Goal: Task Accomplishment & Management: Complete application form

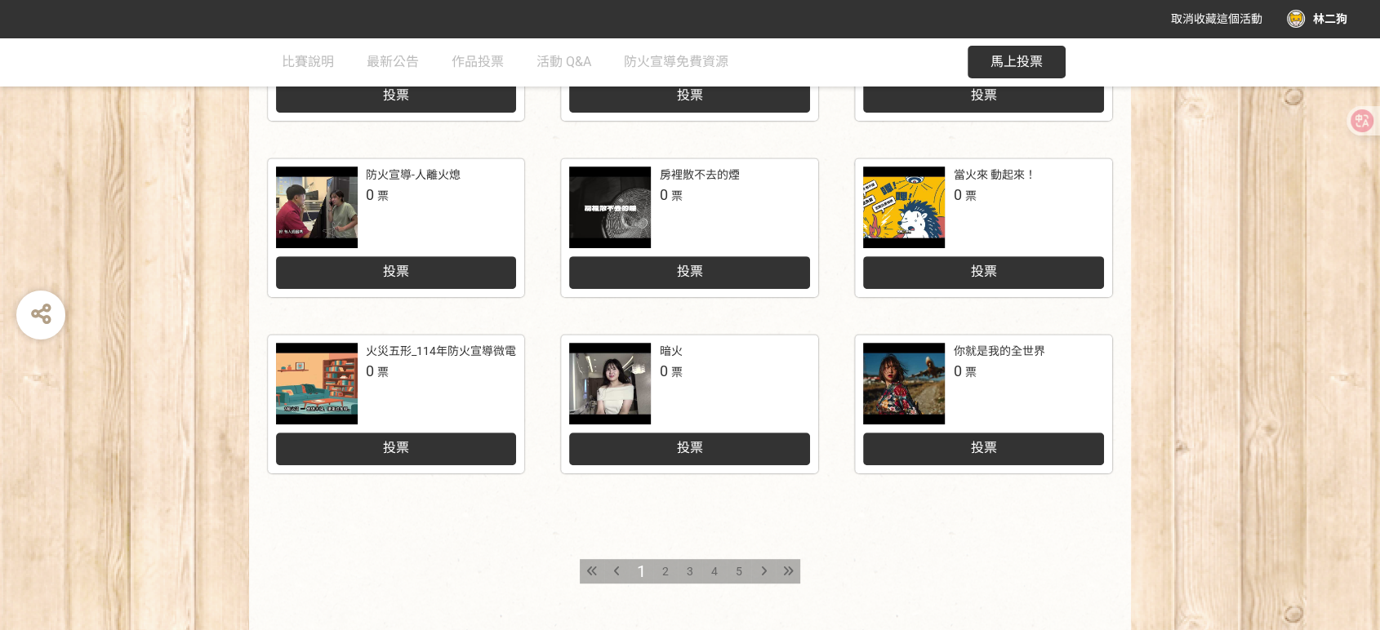
scroll to position [725, 0]
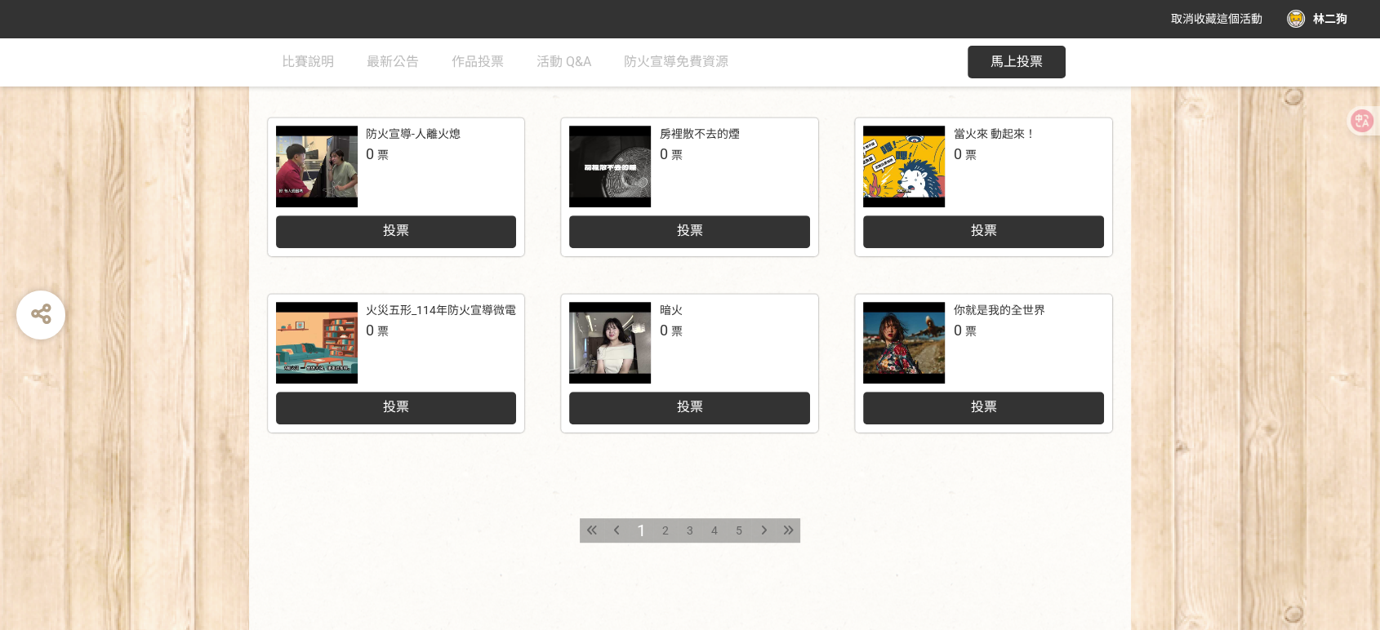
click at [666, 530] on span "2" at bounding box center [665, 530] width 7 height 13
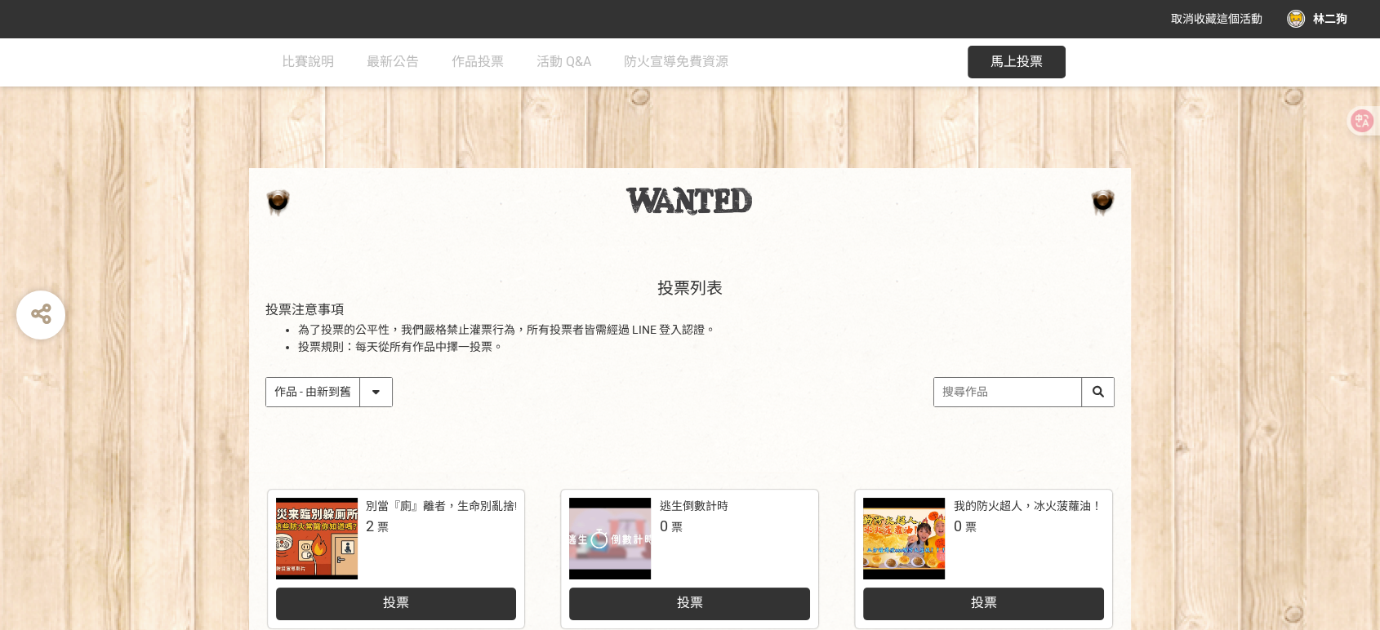
click at [987, 390] on input "search" at bounding box center [1024, 392] width 180 height 29
type input "愛情"
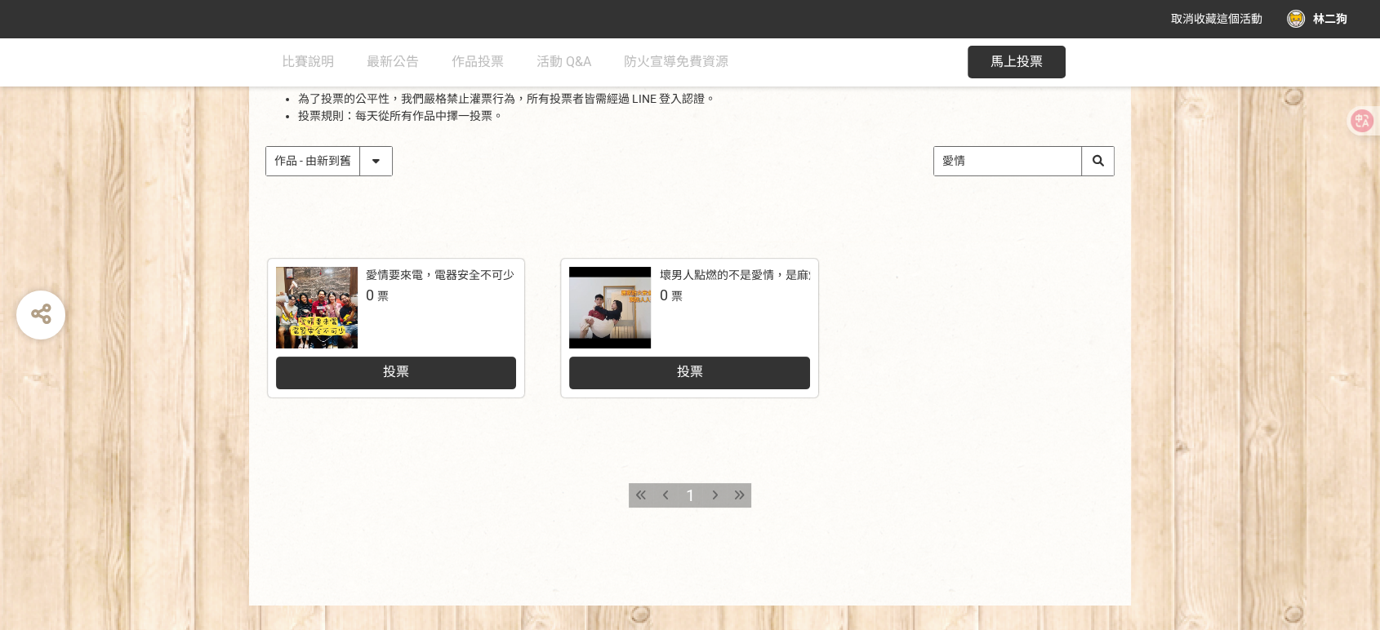
scroll to position [260, 0]
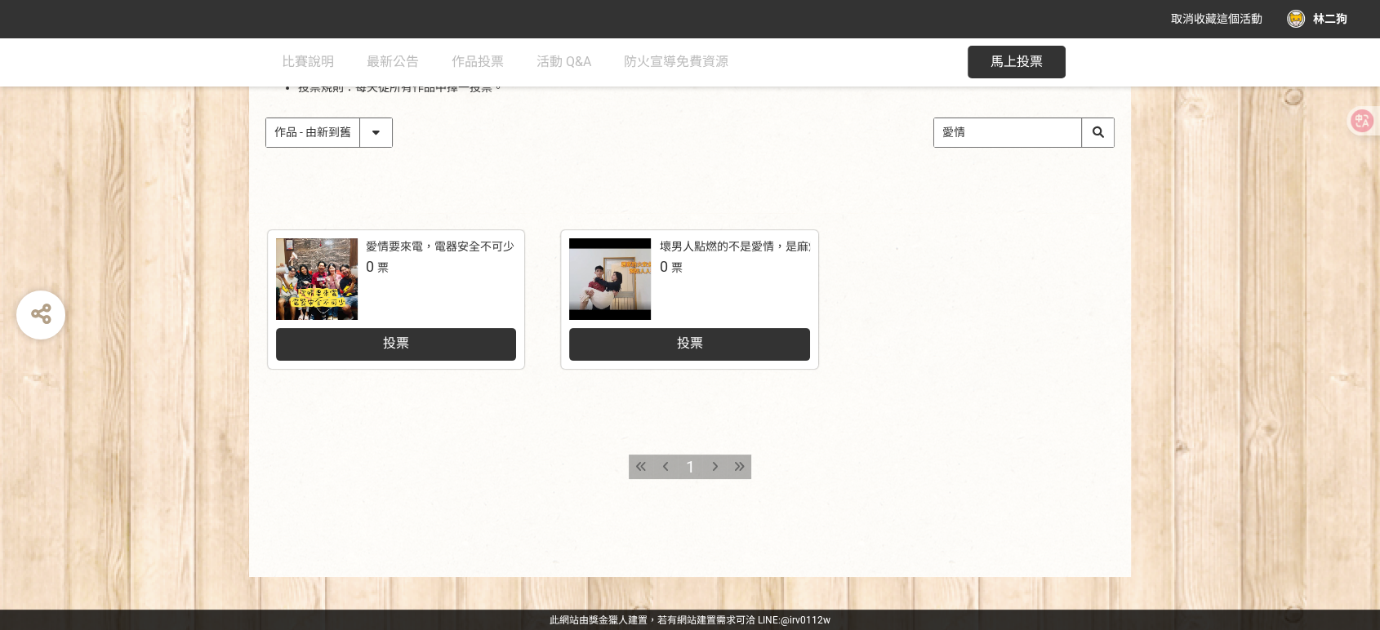
click at [430, 245] on div "投票列表 投票注意事項 為了投票的公平性，我們嚴格禁止灌票行為，所有投票者皆需經過 LINE 登入認證。 投票規則：每天從所有作品中擇一投票。 作品 - 由新…" at bounding box center [690, 177] width 1380 height 799
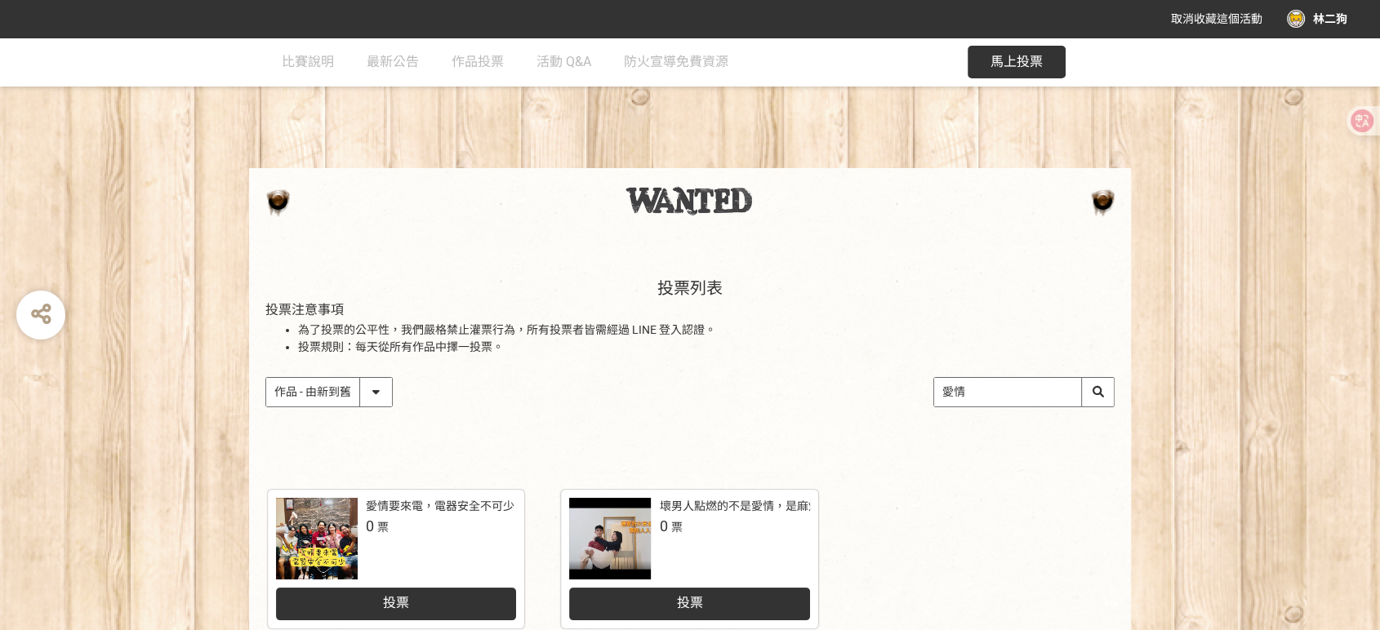
scroll to position [181, 0]
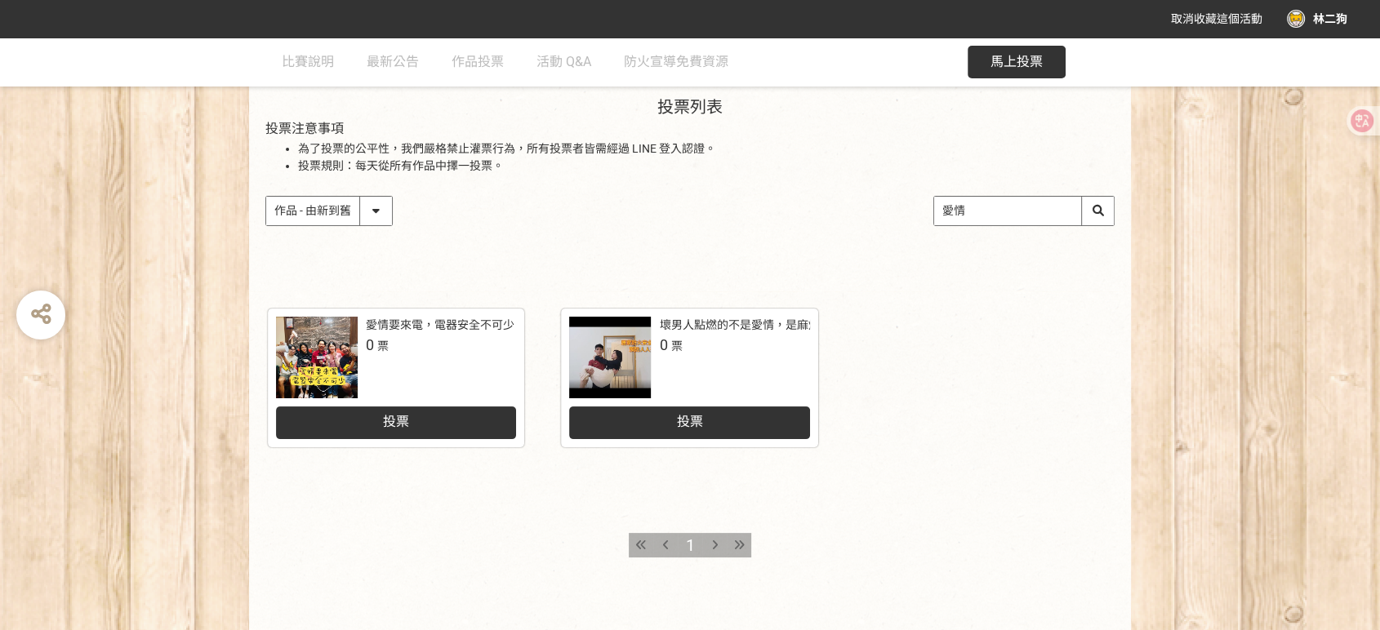
click at [594, 358] on div at bounding box center [610, 358] width 82 height 82
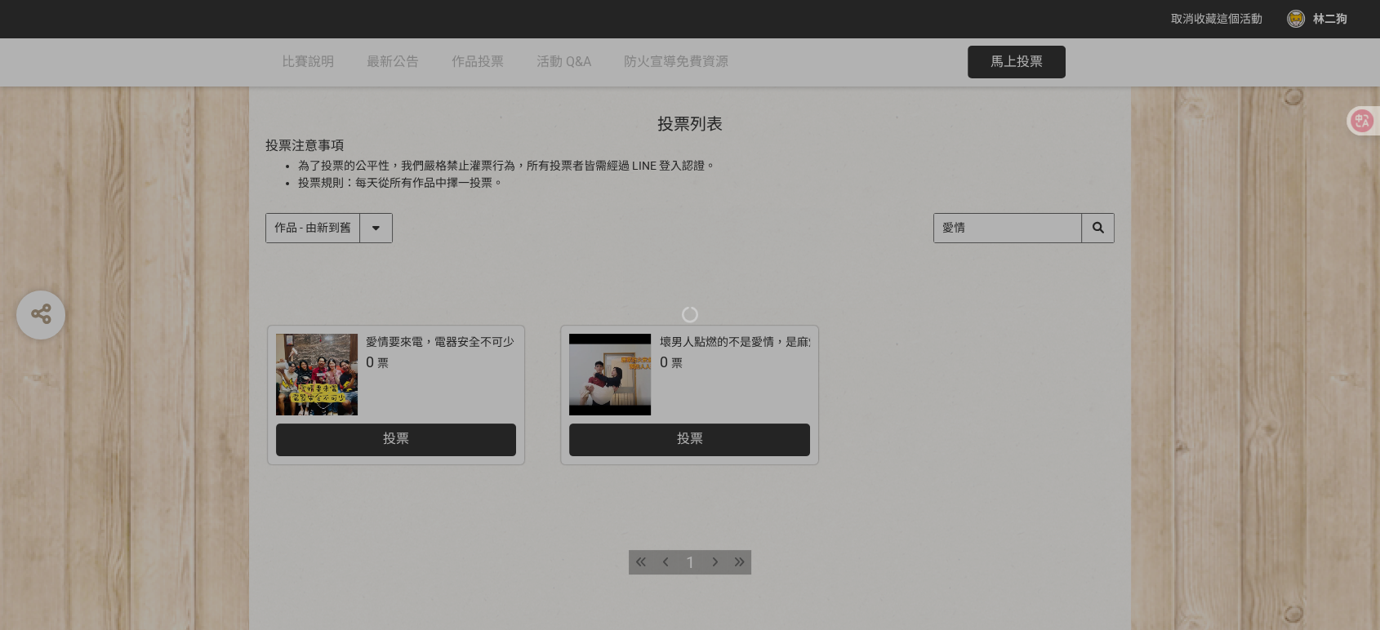
scroll to position [181, 0]
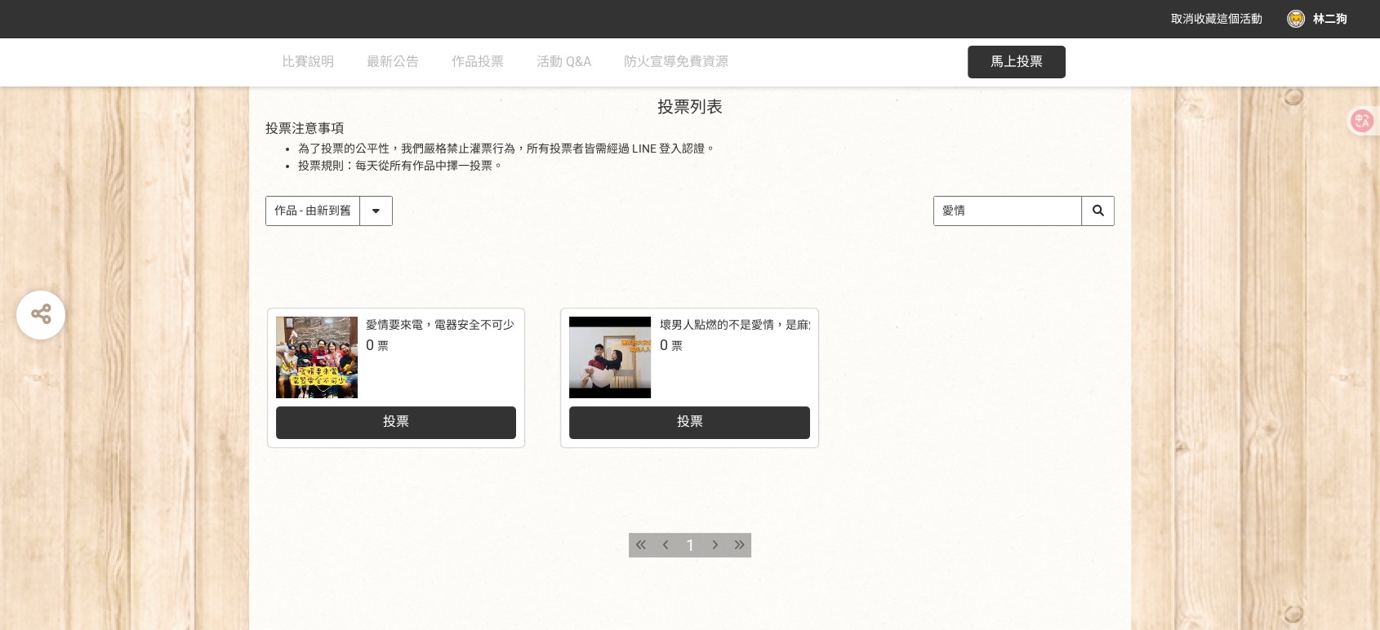
click at [412, 331] on div "愛情要來電，電器安全不可少" at bounding box center [440, 325] width 149 height 17
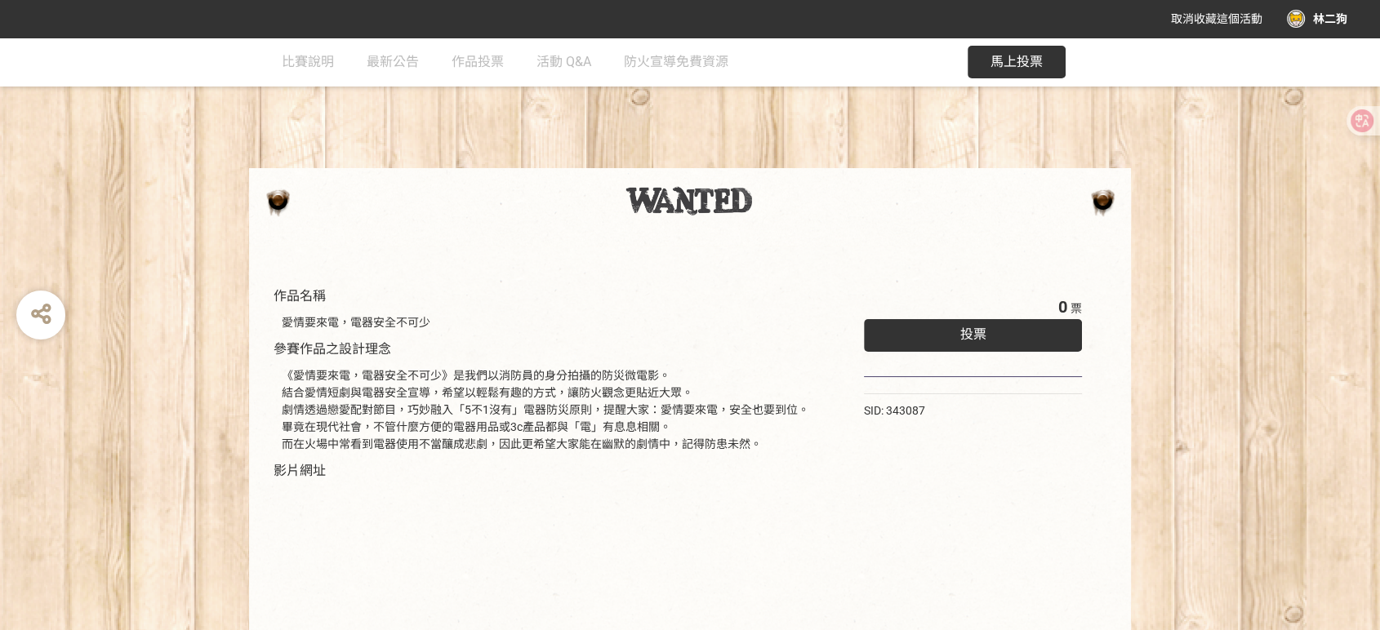
click at [1015, 332] on div "投票" at bounding box center [973, 335] width 218 height 33
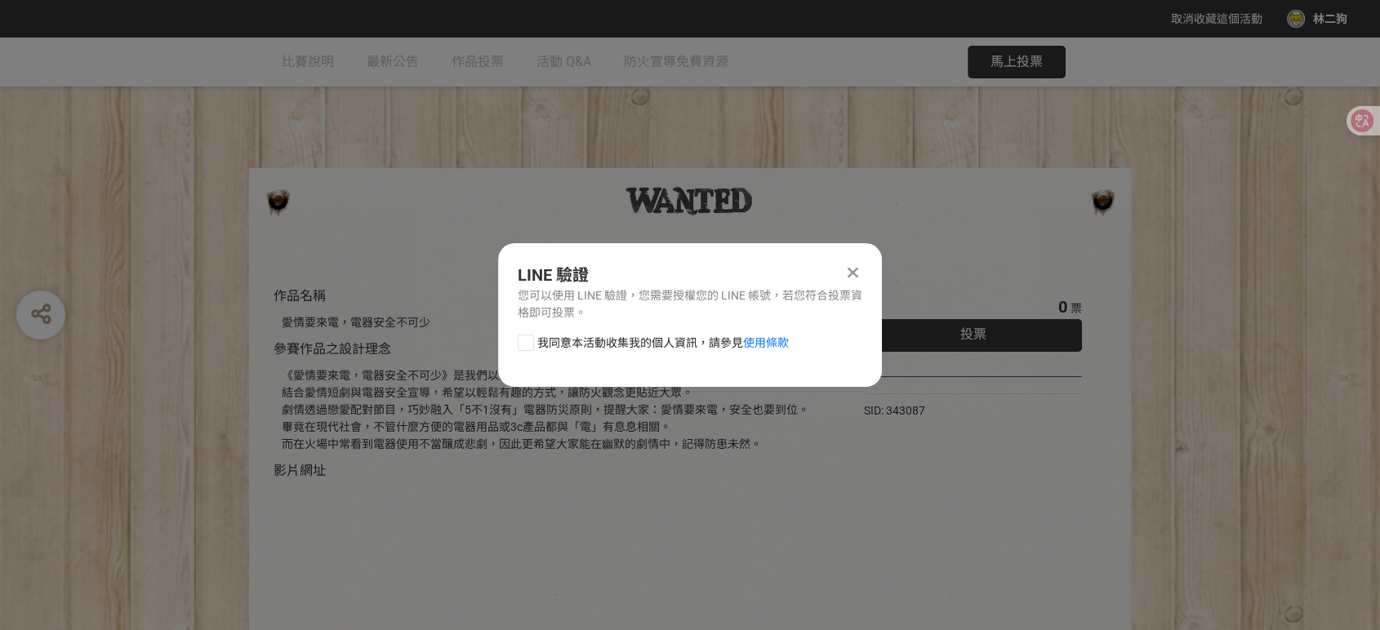
click at [534, 346] on label "我同意本活動收集我的個人資訊，請參見 使用條款" at bounding box center [653, 343] width 271 height 17
click at [529, 346] on input "我同意本活動收集我的個人資訊，請參見 使用條款" at bounding box center [524, 342] width 11 height 11
checkbox input "false"
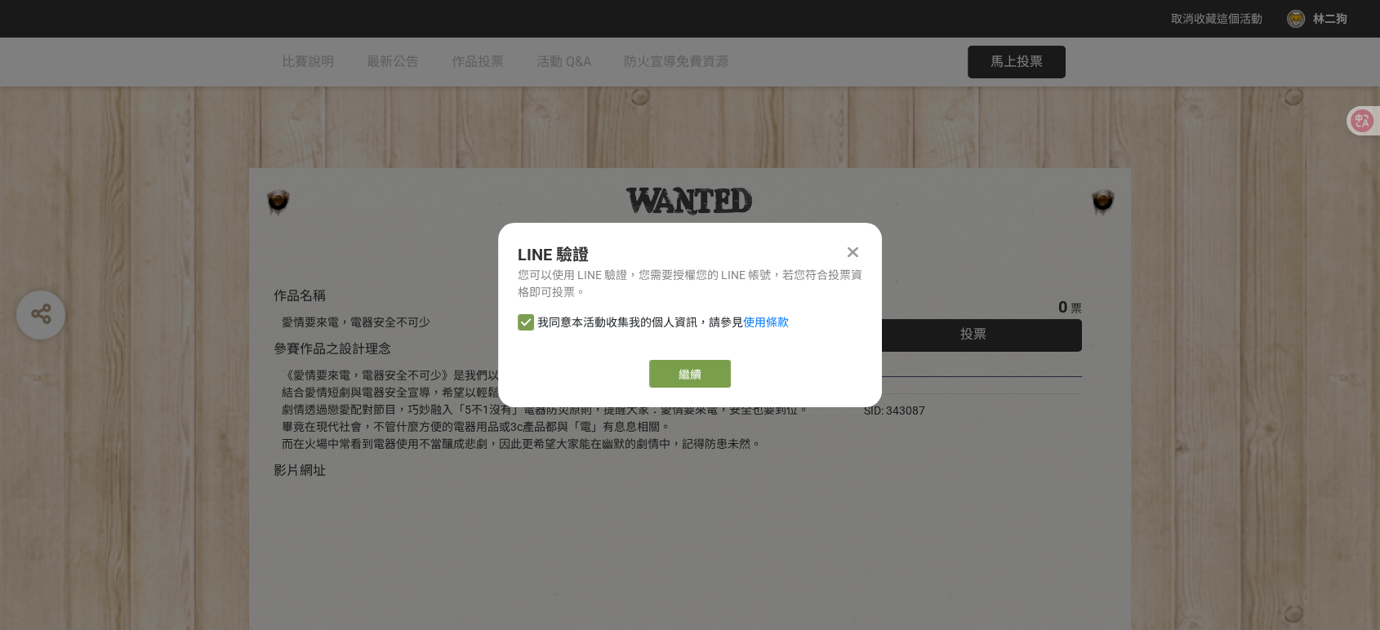
click at [859, 250] on div at bounding box center [853, 253] width 20 height 20
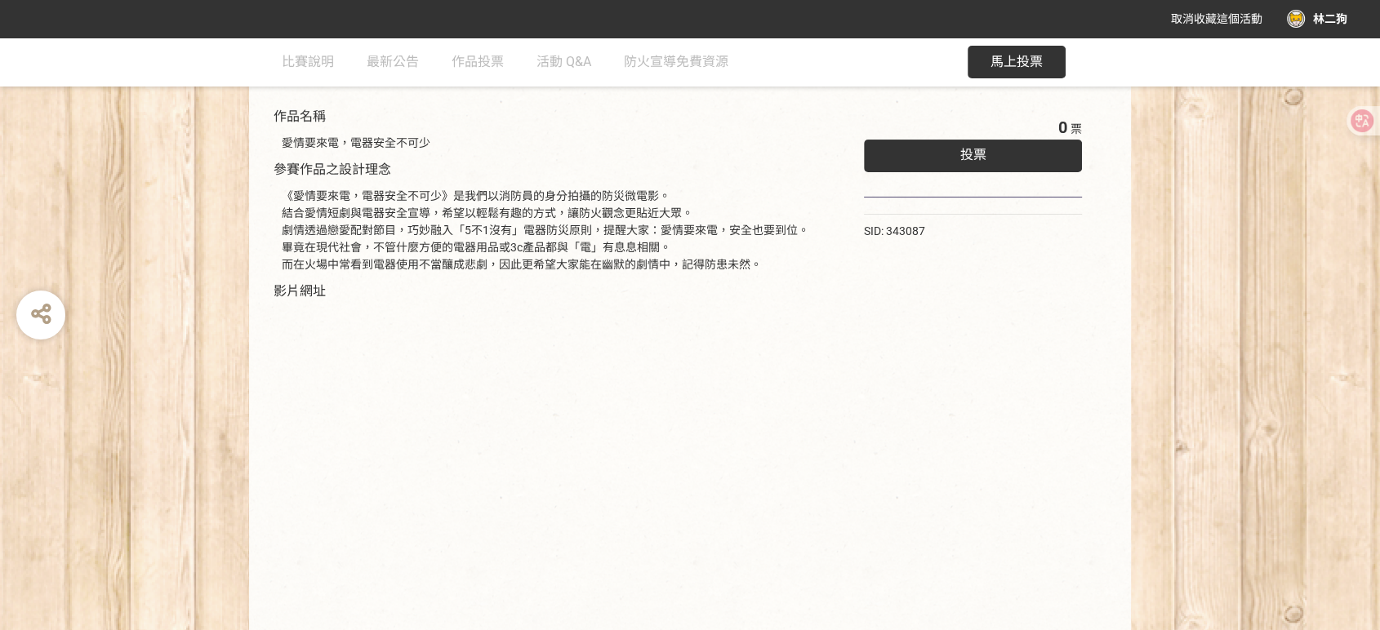
scroll to position [245, 0]
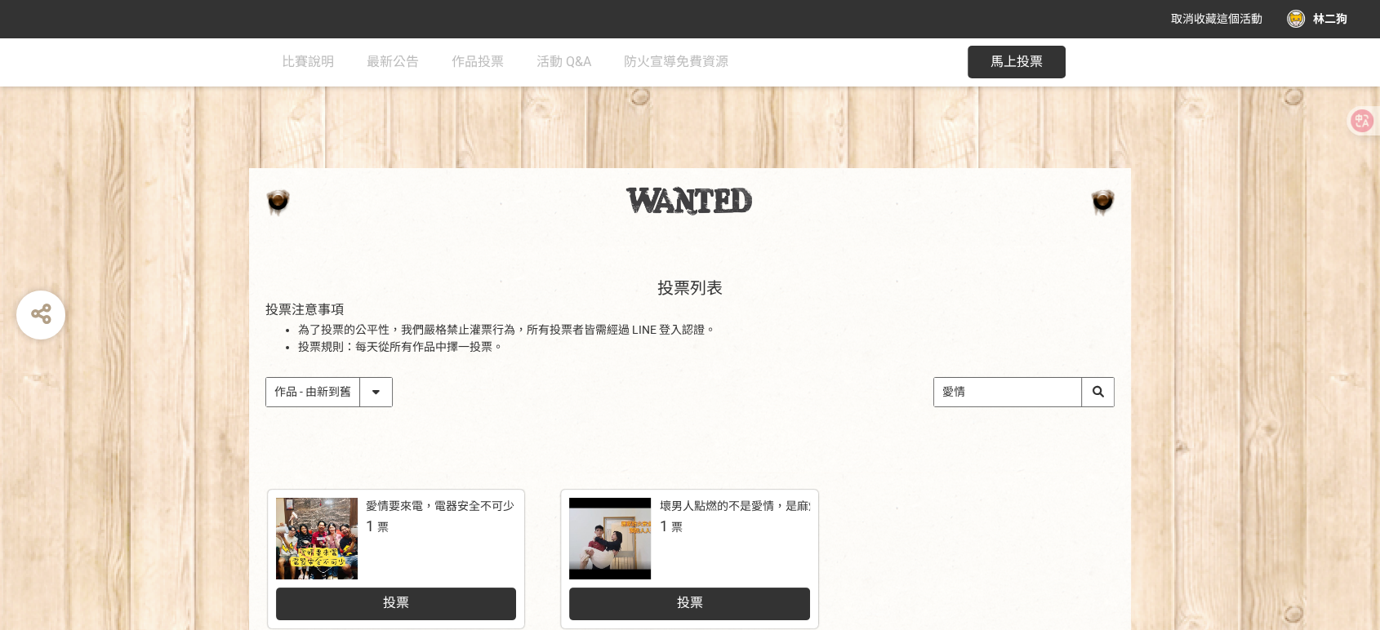
click at [648, 210] on img at bounding box center [691, 200] width 130 height 29
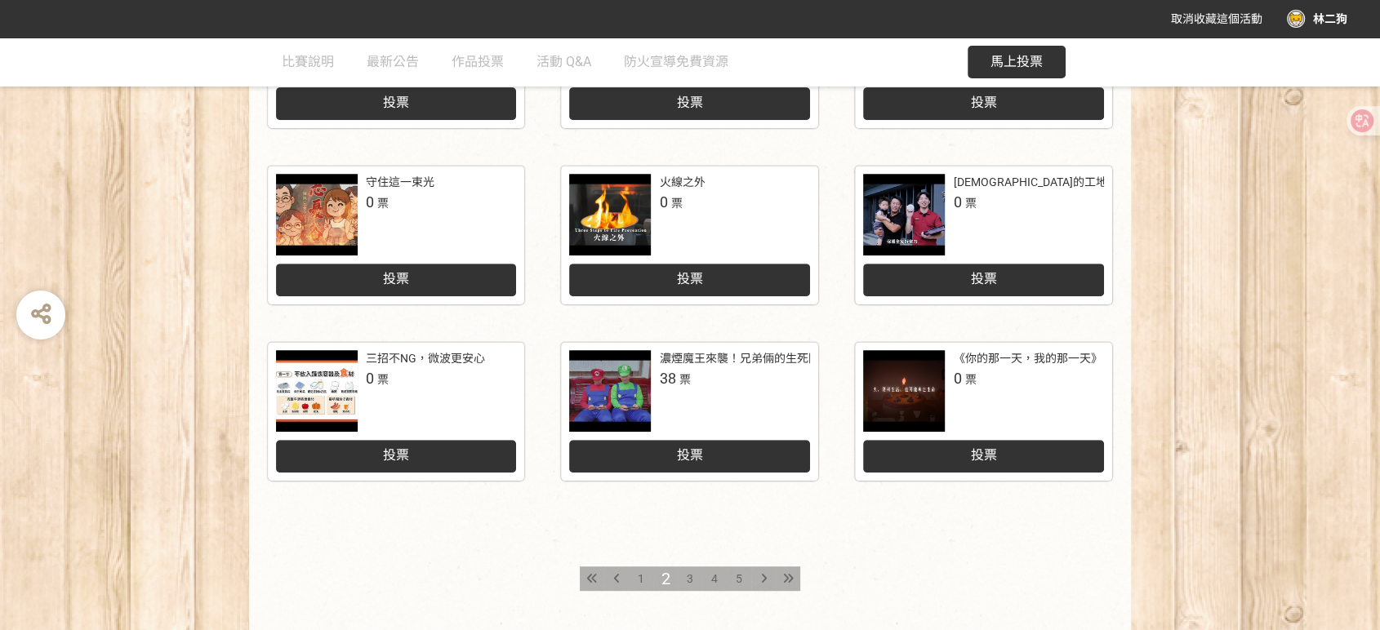
scroll to position [789, 0]
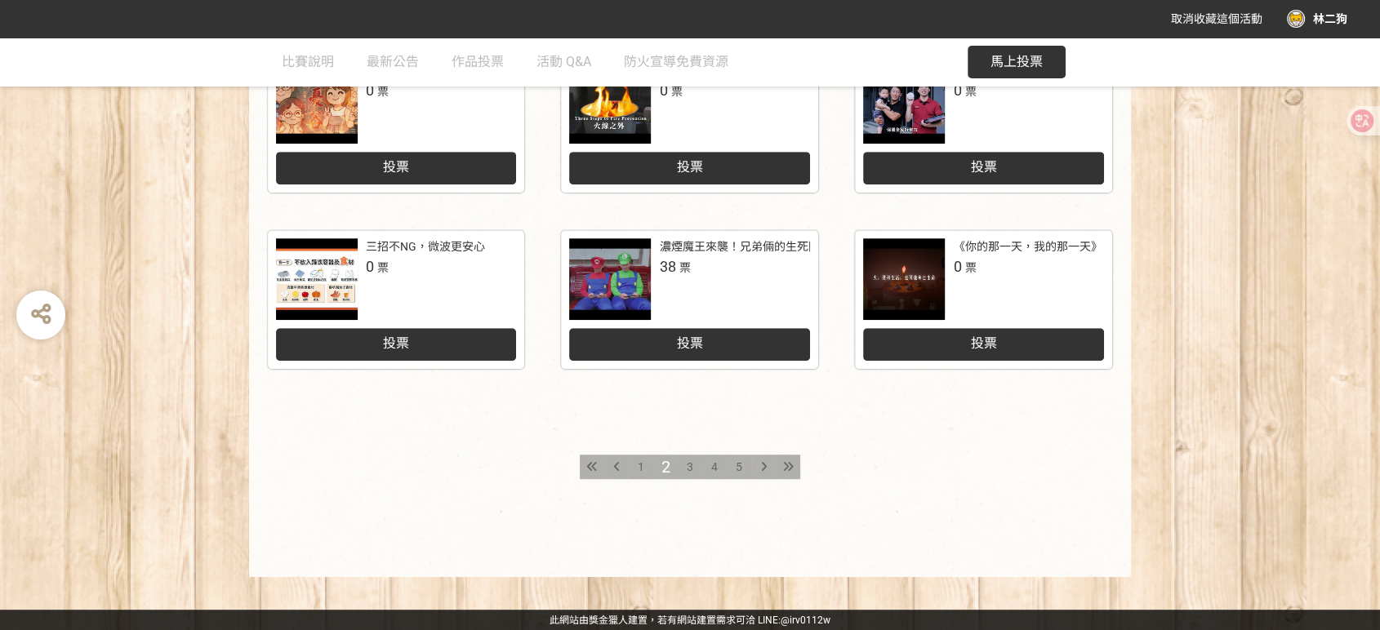
click at [692, 470] on div "3" at bounding box center [690, 467] width 24 height 24
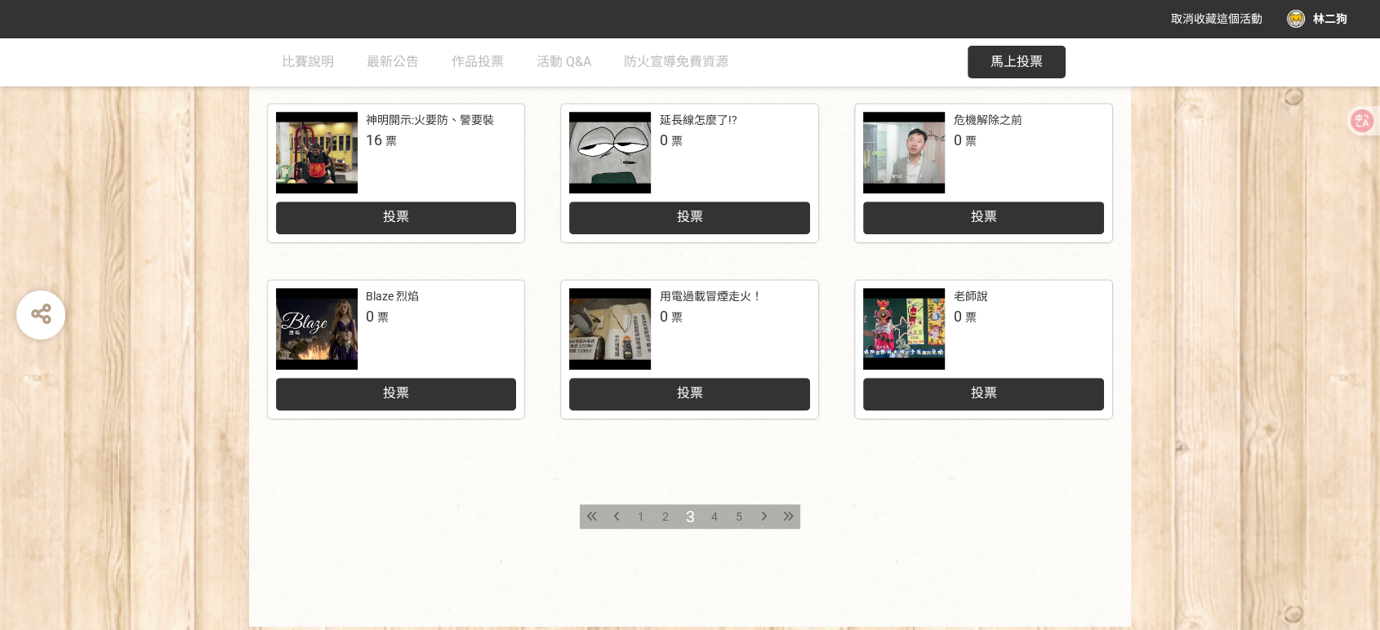
scroll to position [789, 0]
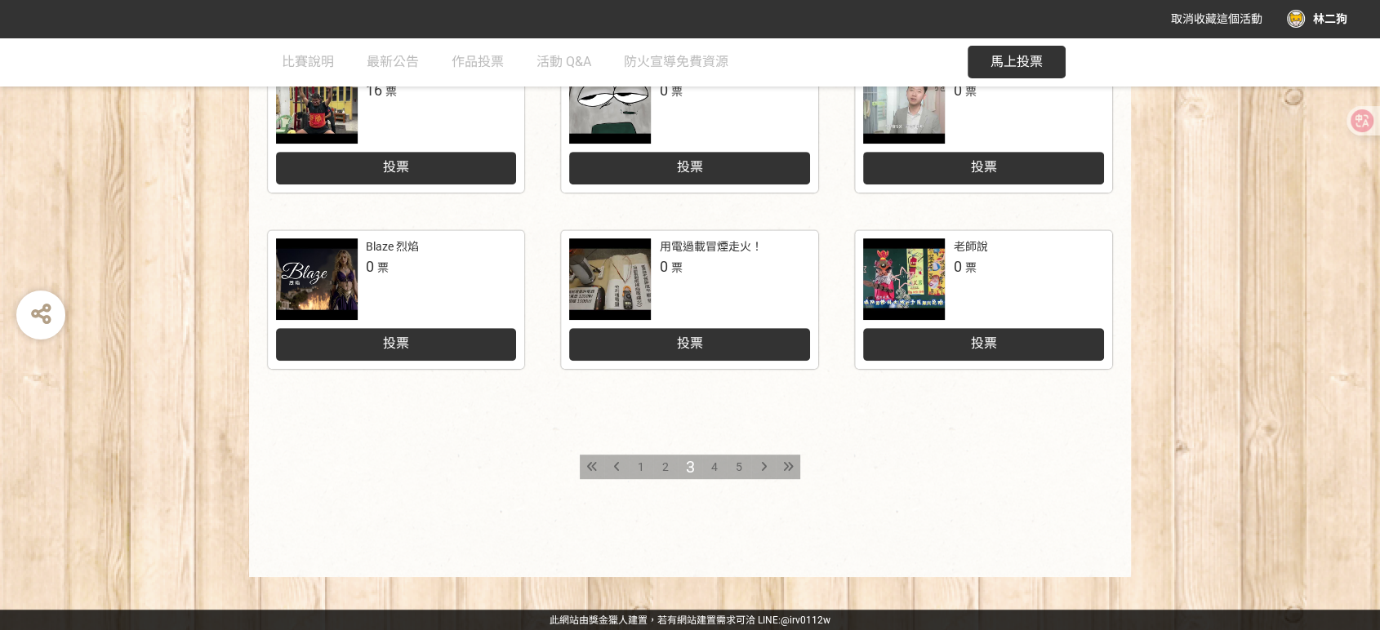
click at [711, 465] on span "4" at bounding box center [714, 467] width 7 height 13
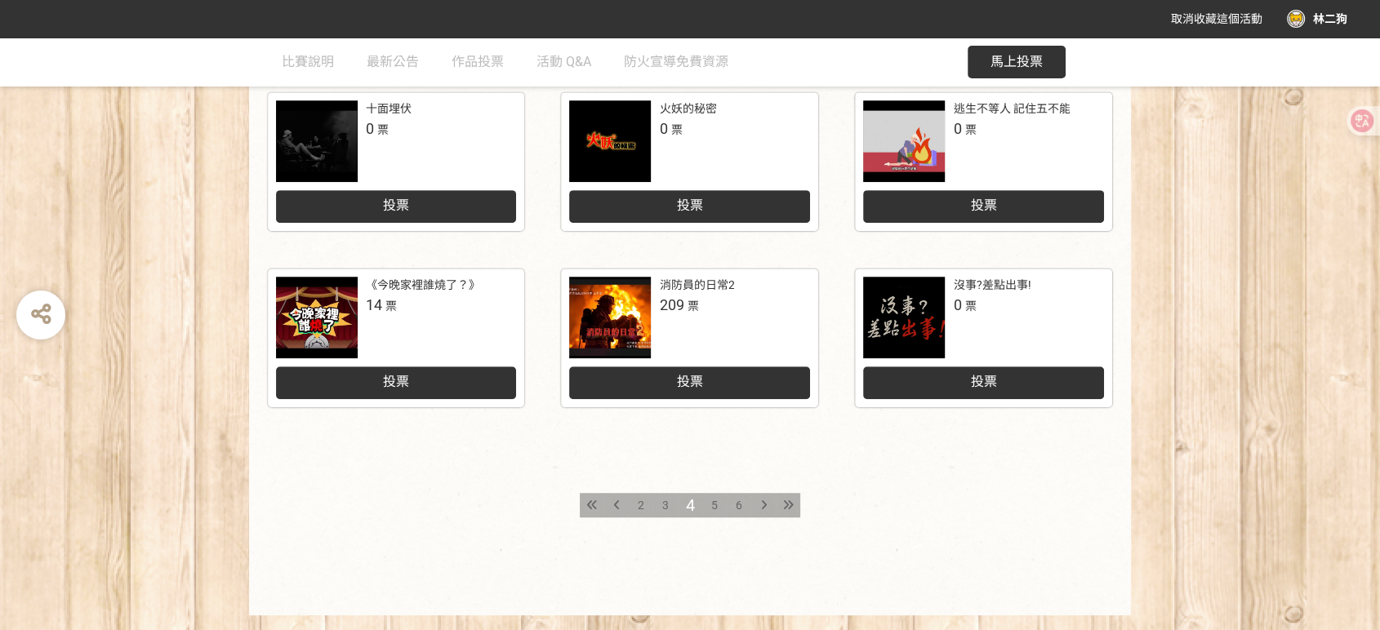
scroll to position [789, 0]
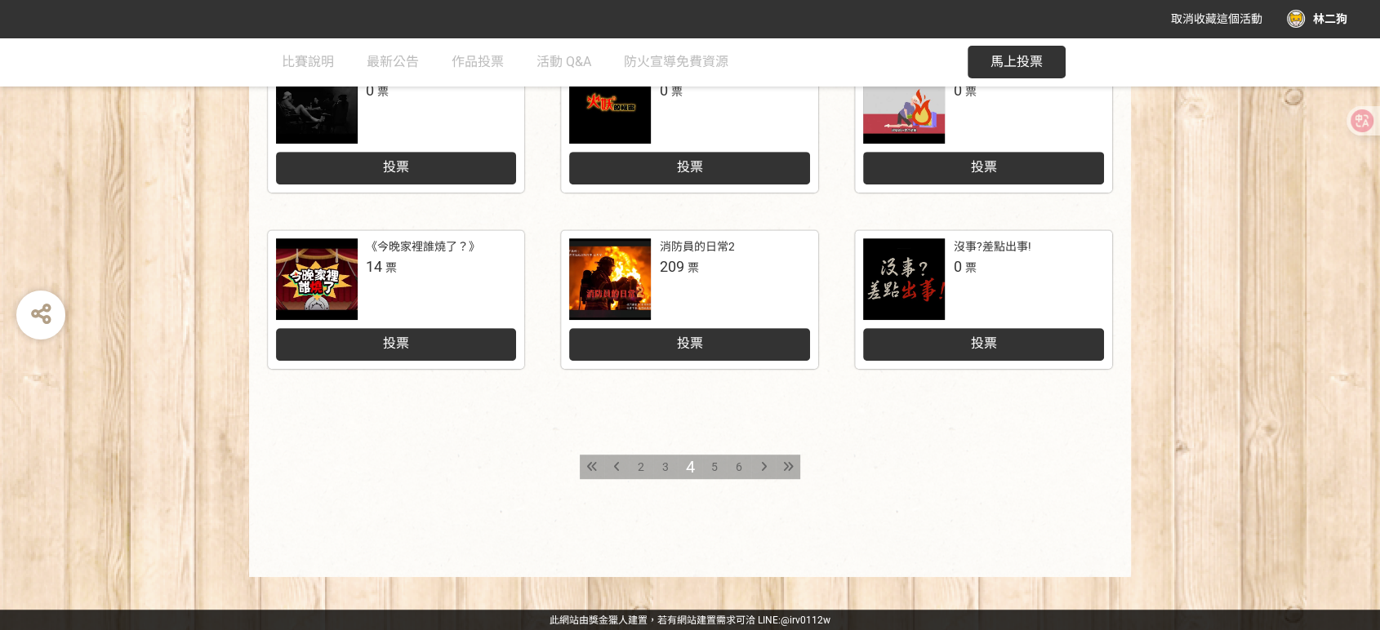
click at [627, 252] on div at bounding box center [610, 279] width 82 height 82
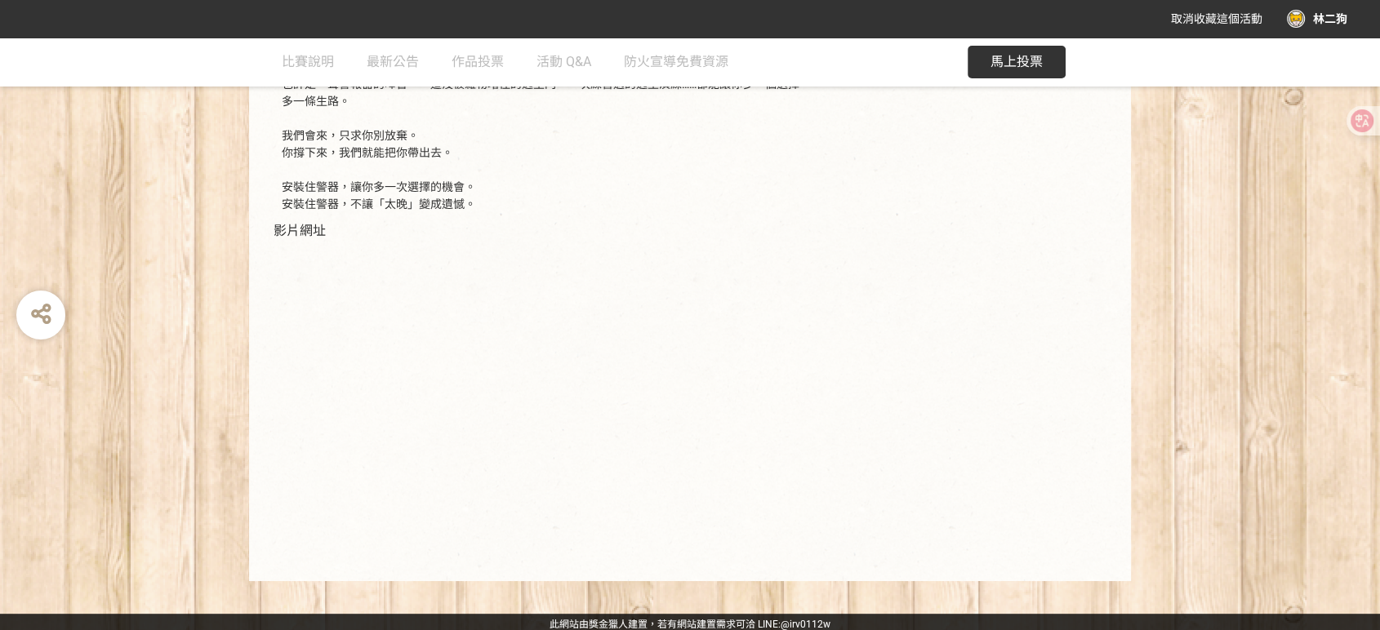
scroll to position [468, 0]
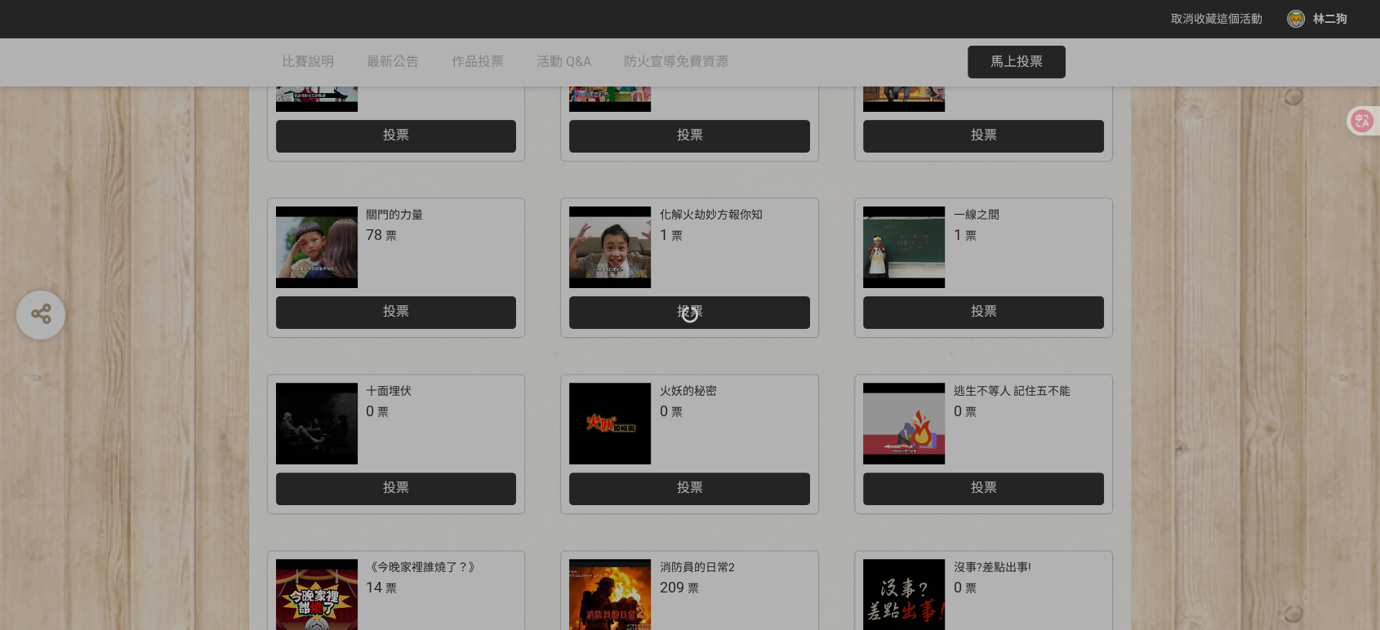
scroll to position [789, 0]
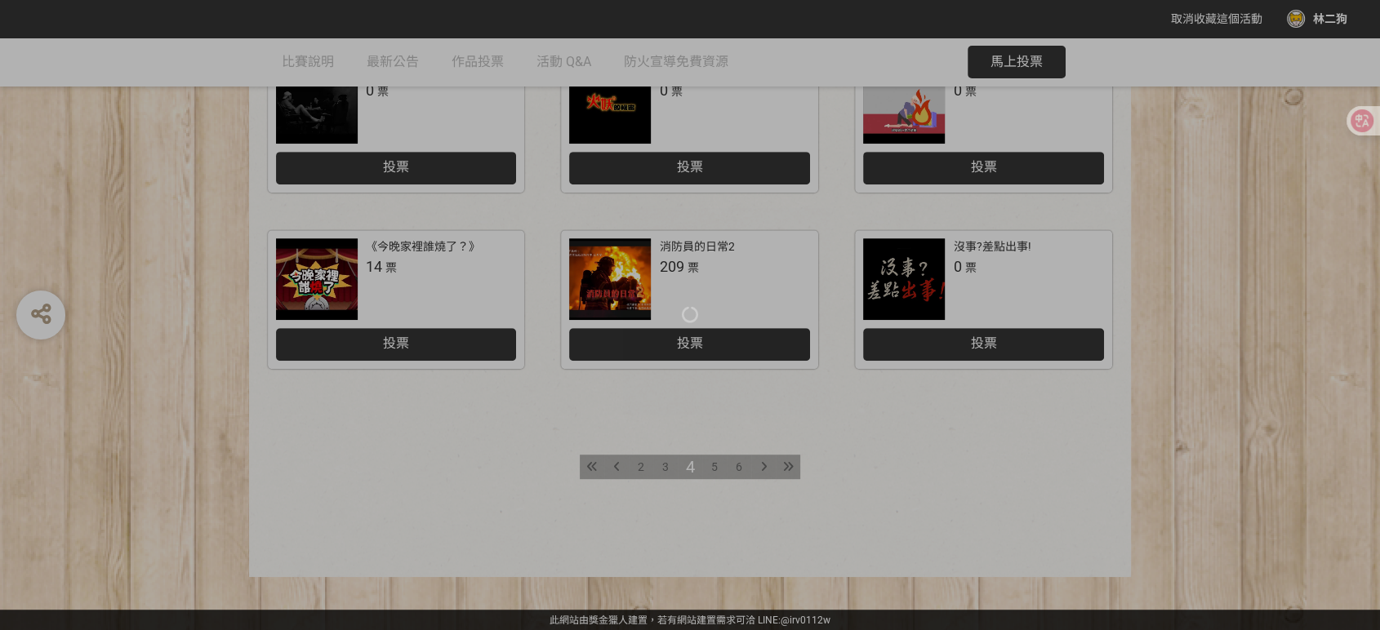
click at [364, 257] on div at bounding box center [690, 315] width 1380 height 630
click at [341, 278] on div at bounding box center [690, 315] width 1380 height 630
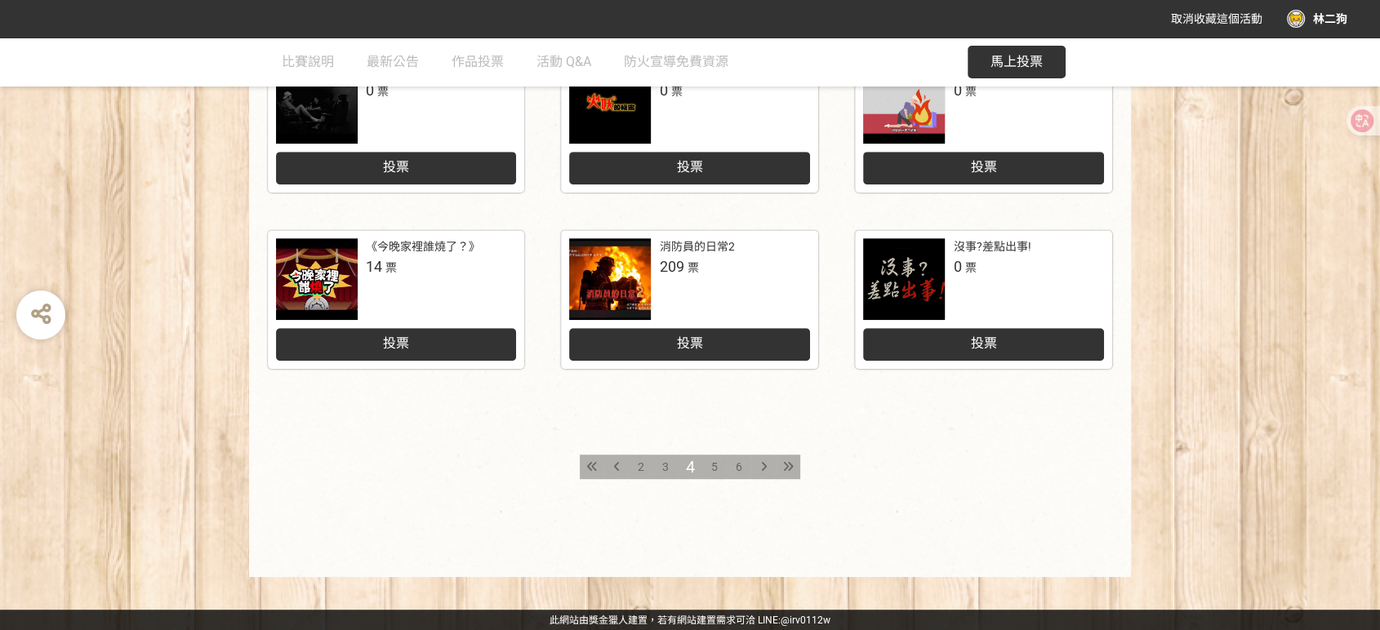
click at [299, 280] on div at bounding box center [317, 279] width 82 height 82
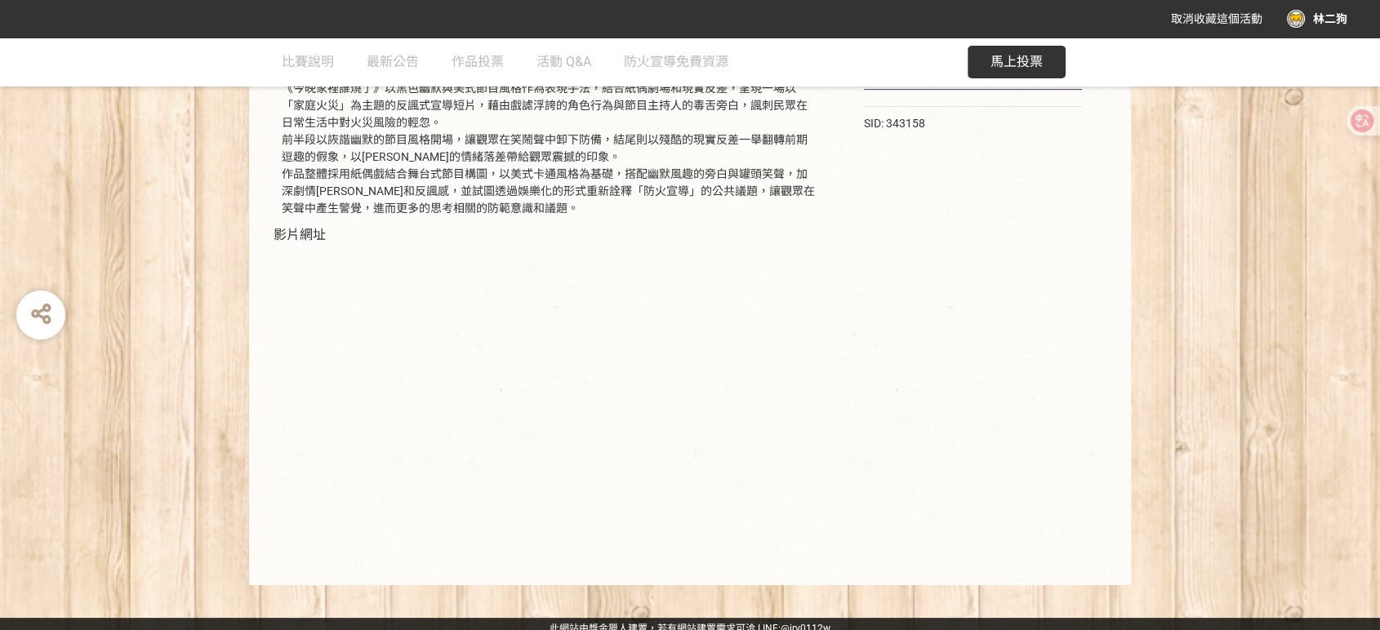
scroll to position [296, 0]
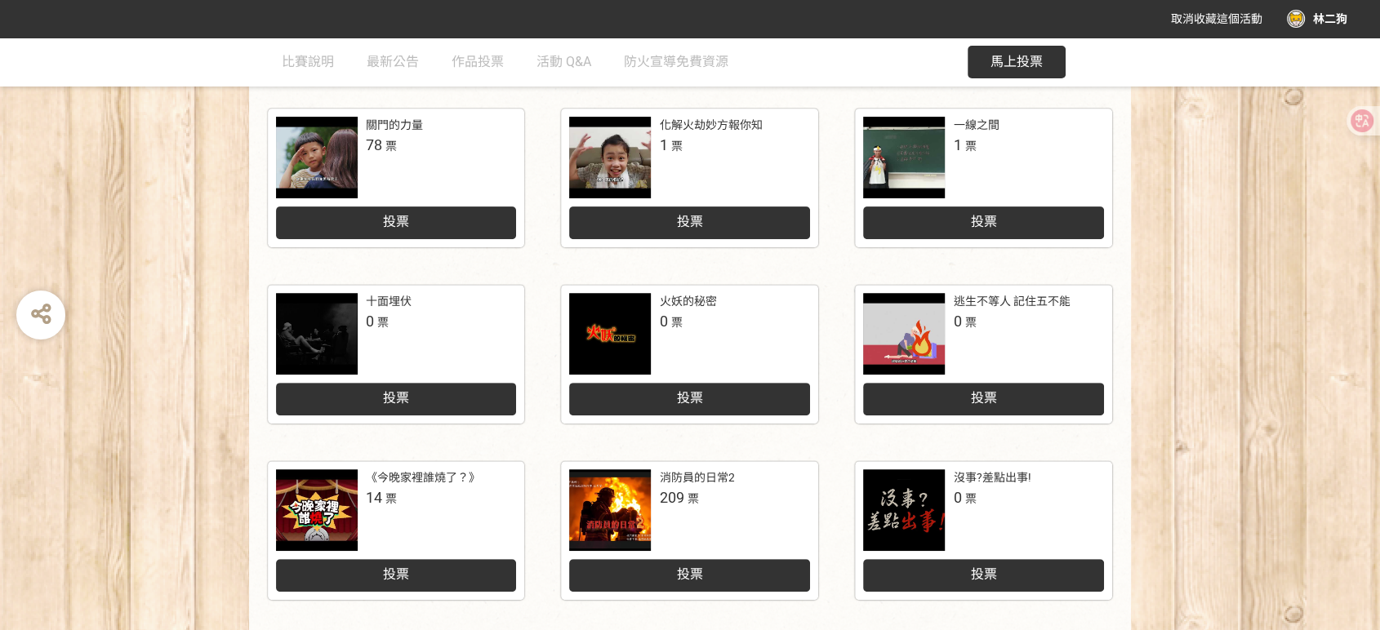
scroll to position [516, 0]
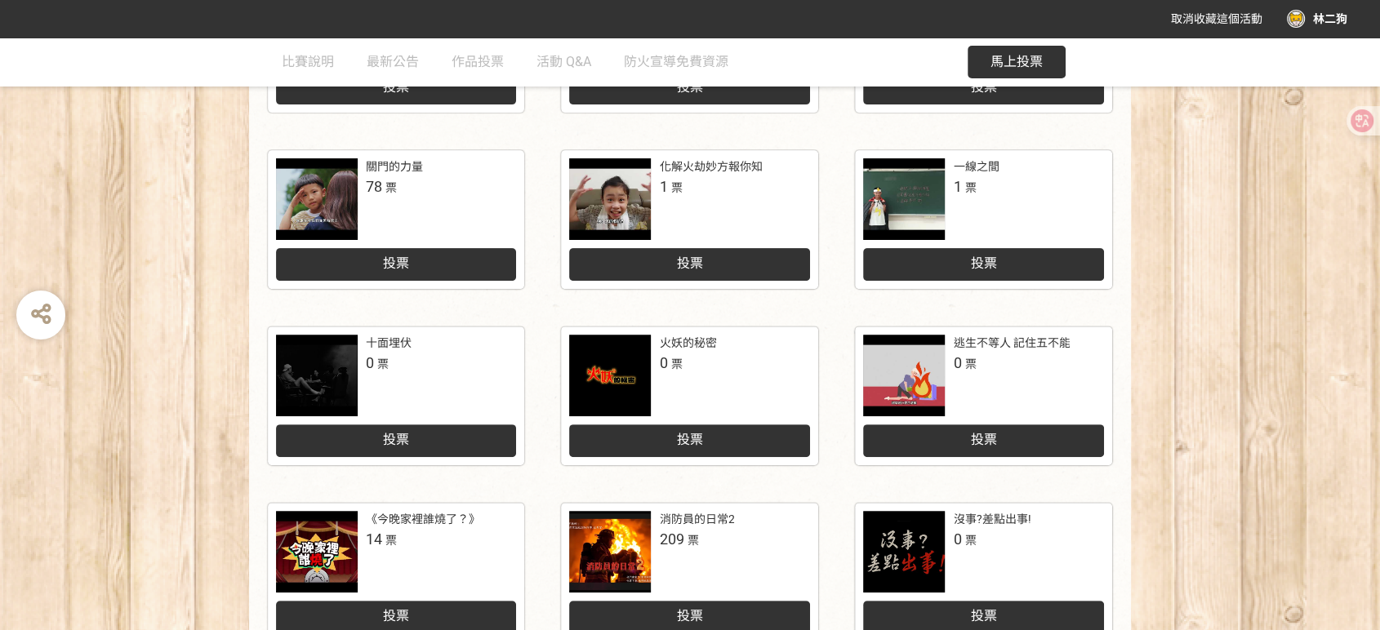
click at [343, 347] on div at bounding box center [317, 376] width 82 height 82
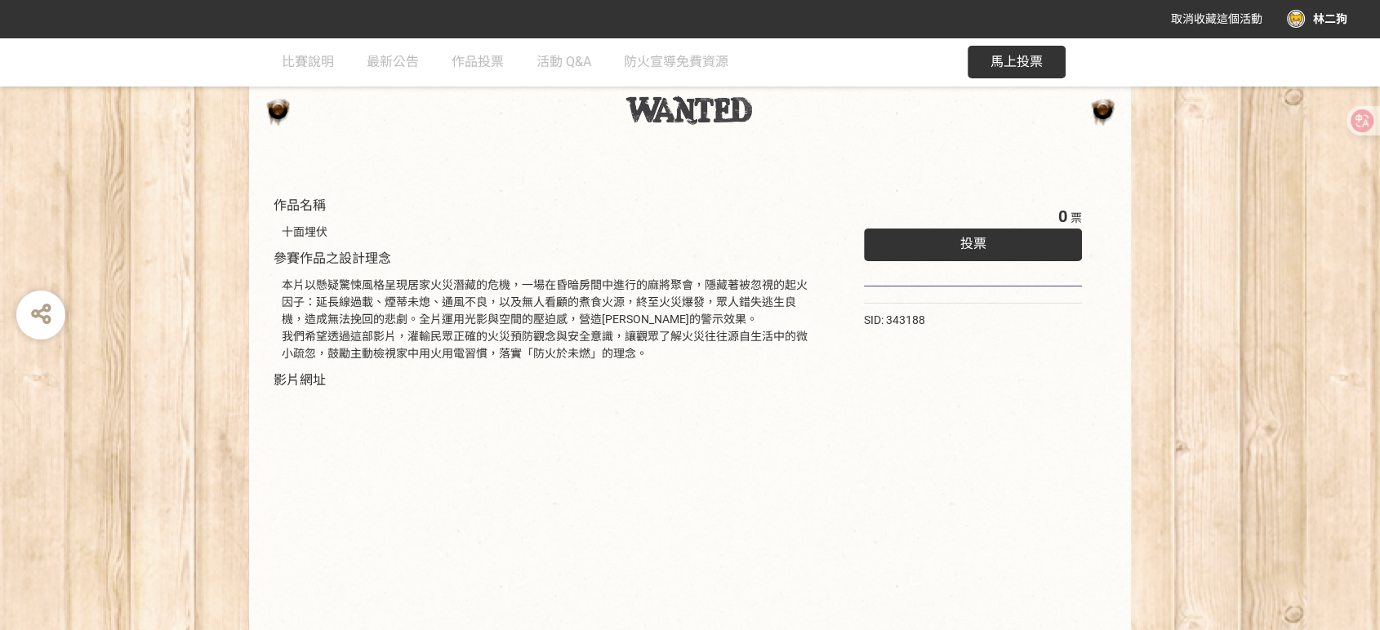
scroll to position [245, 0]
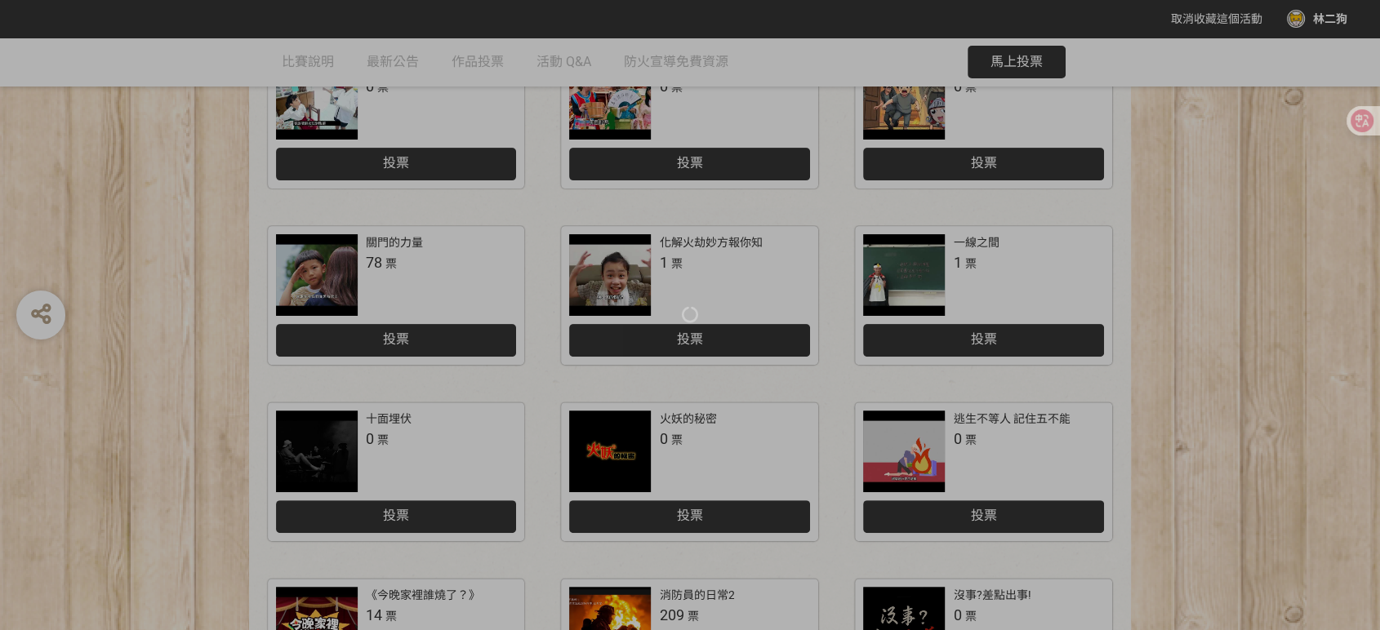
scroll to position [335, 0]
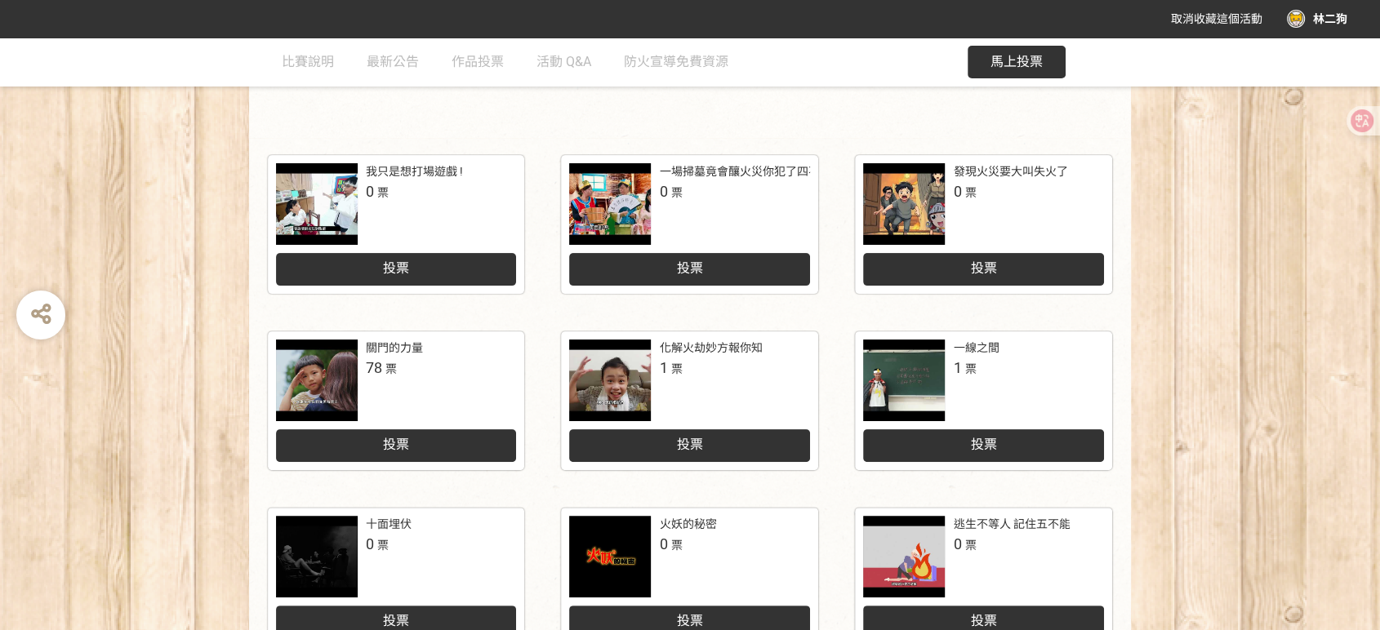
click at [897, 382] on div at bounding box center [904, 381] width 82 height 82
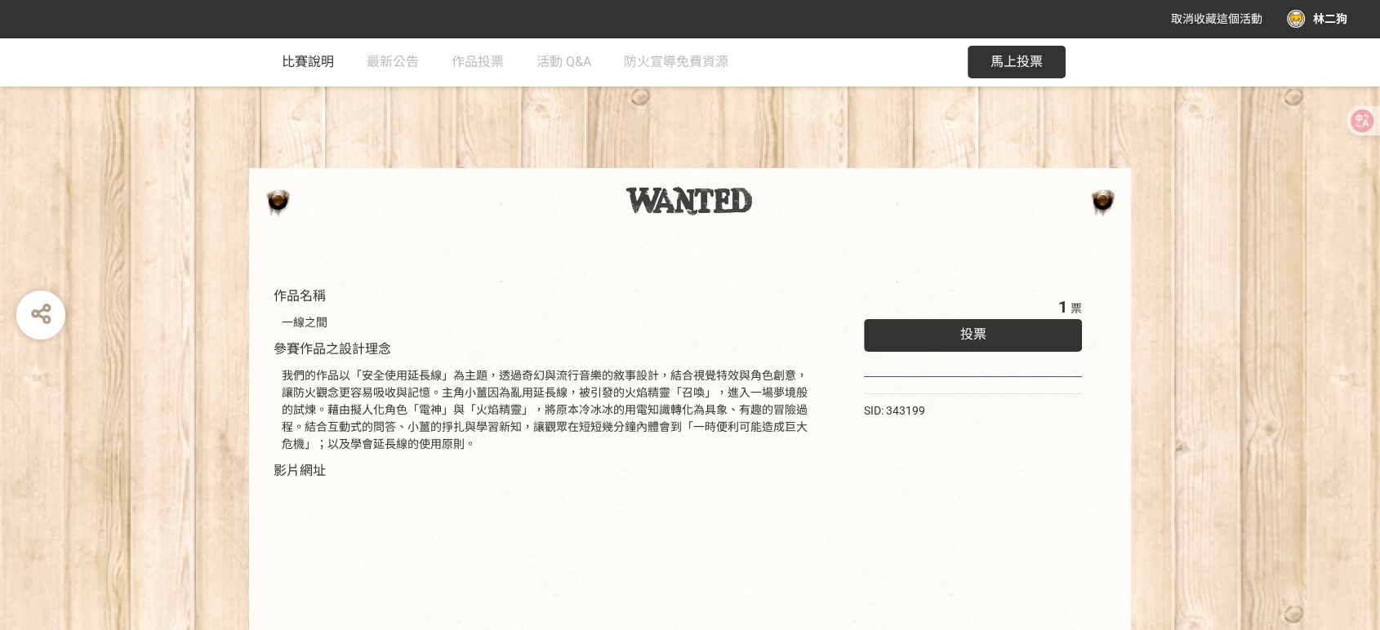
click at [311, 71] on link "比賽說明" at bounding box center [308, 62] width 52 height 49
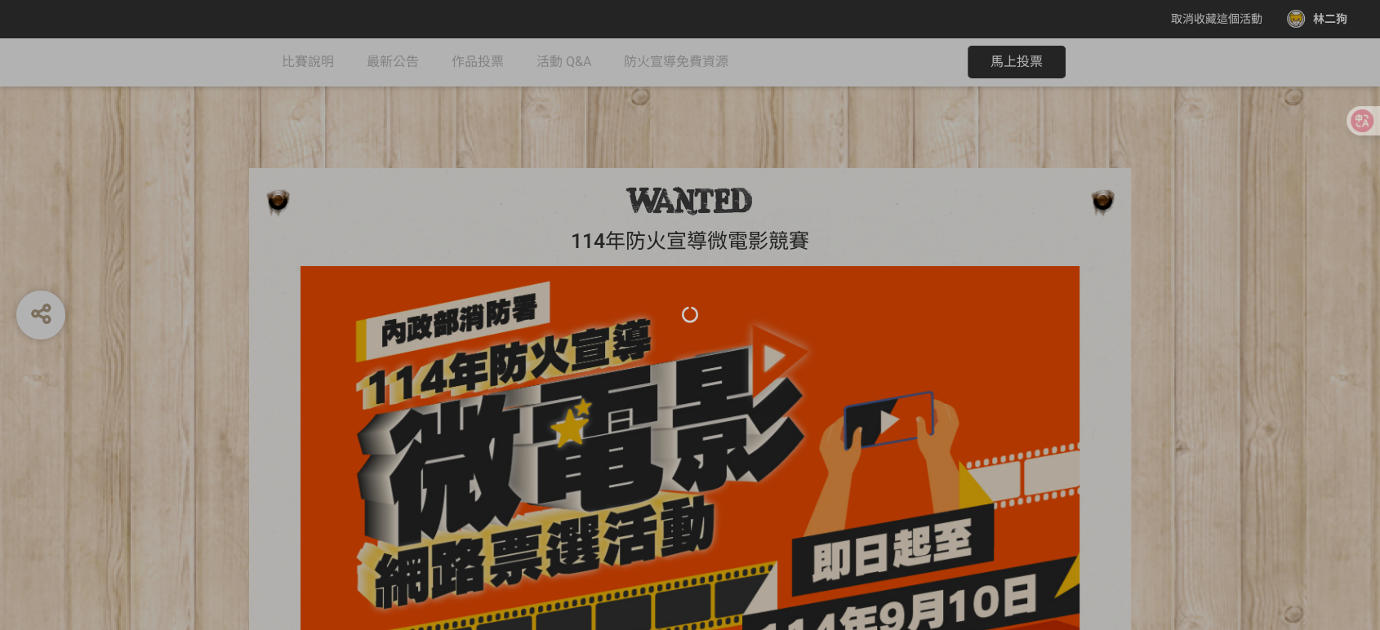
click at [451, 185] on div at bounding box center [690, 315] width 1380 height 630
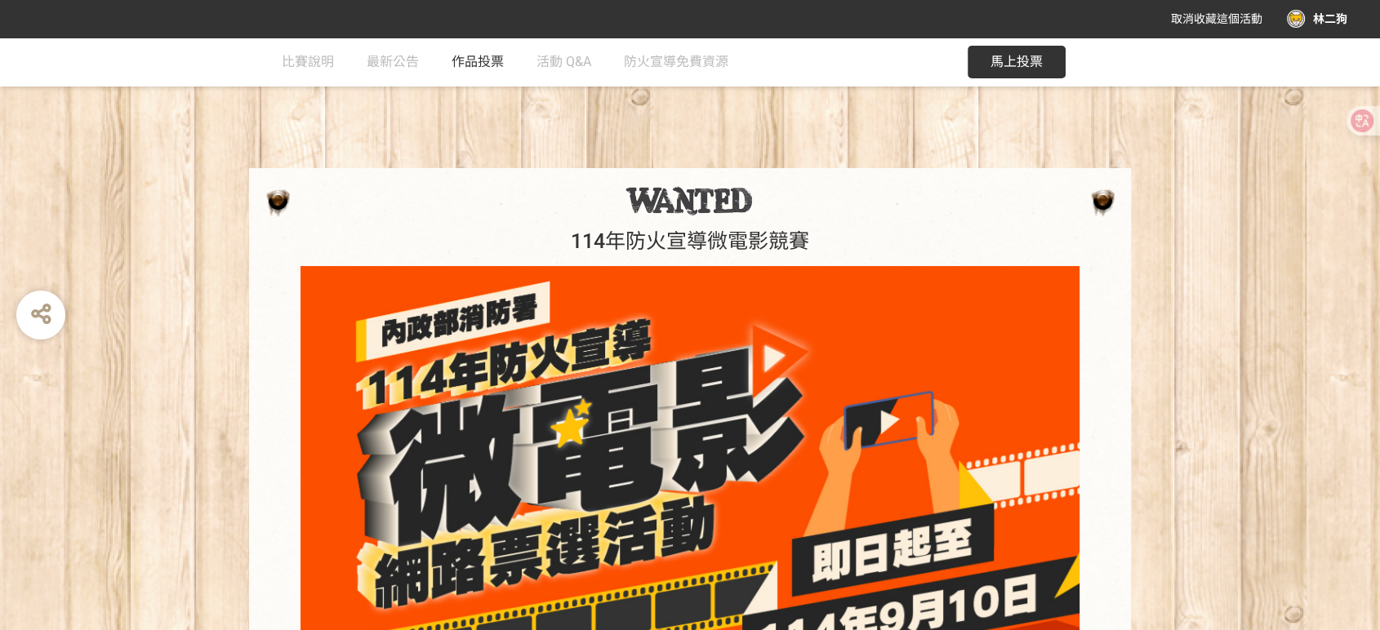
click at [485, 60] on span "作品投票" at bounding box center [478, 62] width 52 height 16
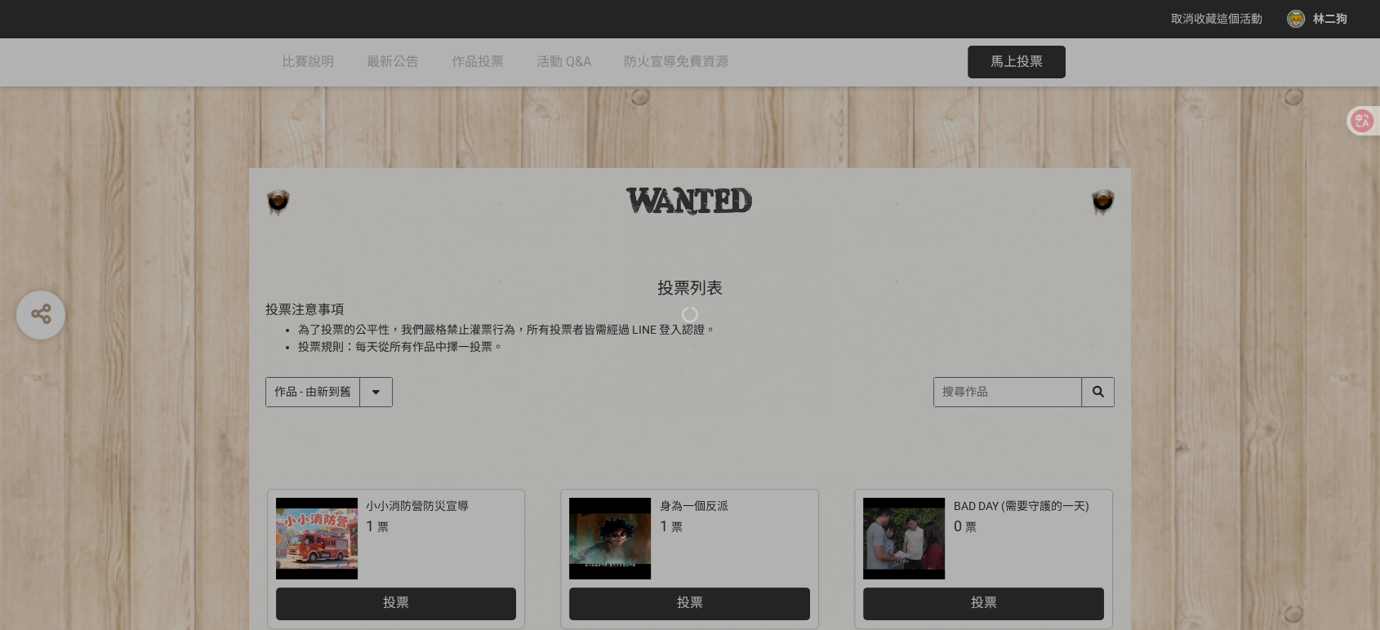
click at [433, 58] on div "比賽說明 最新公告 作品投票 活動 Q&A 防火宣導免費資源" at bounding box center [521, 63] width 479 height 51
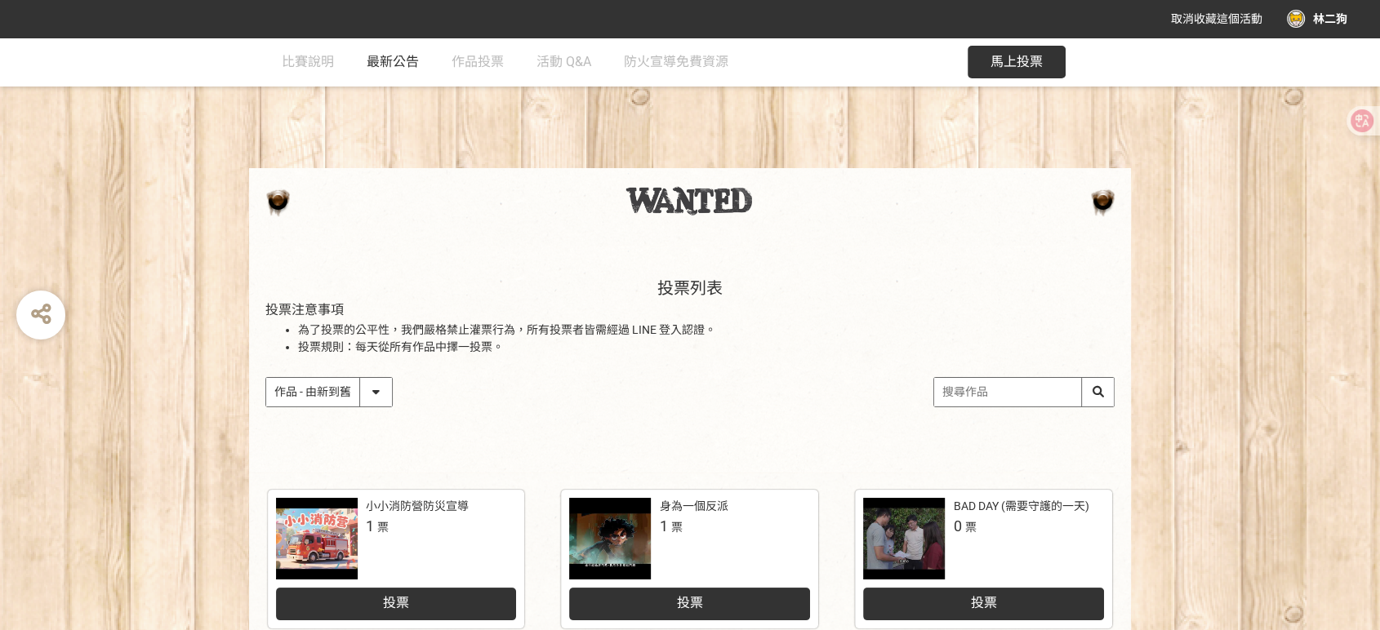
click at [382, 67] on span "最新公告" at bounding box center [393, 62] width 52 height 16
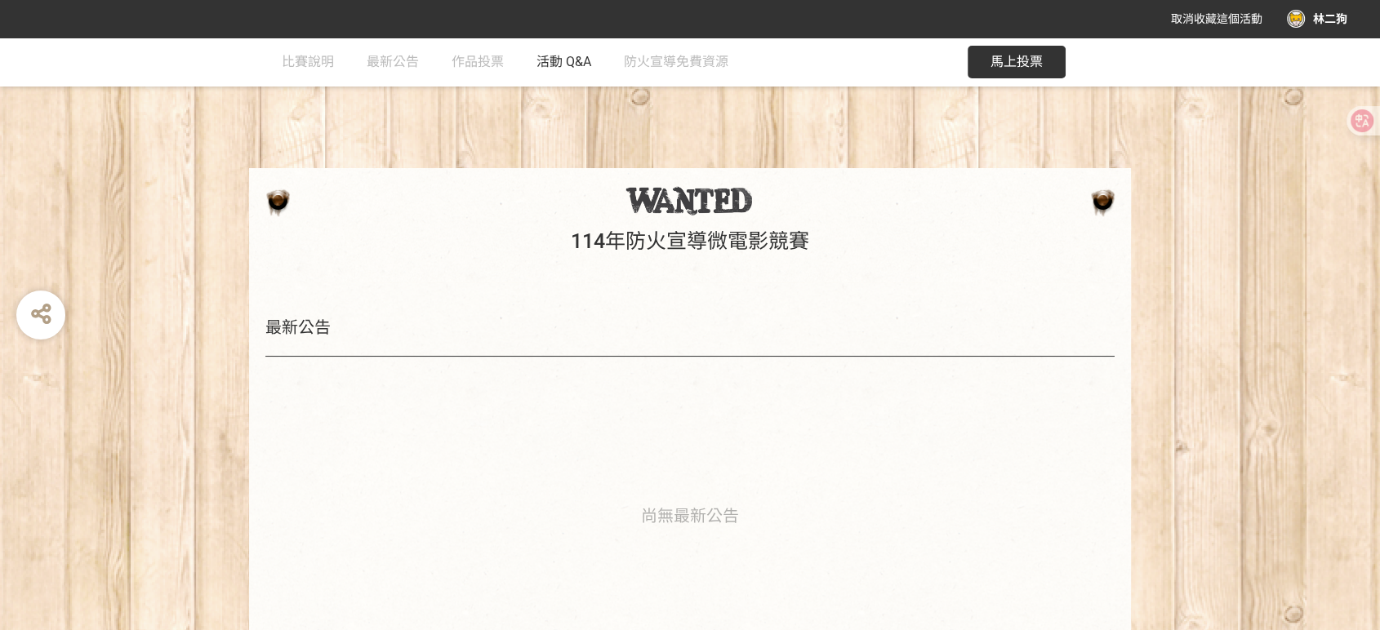
click at [537, 56] on span "活動 Q&A" at bounding box center [564, 62] width 55 height 16
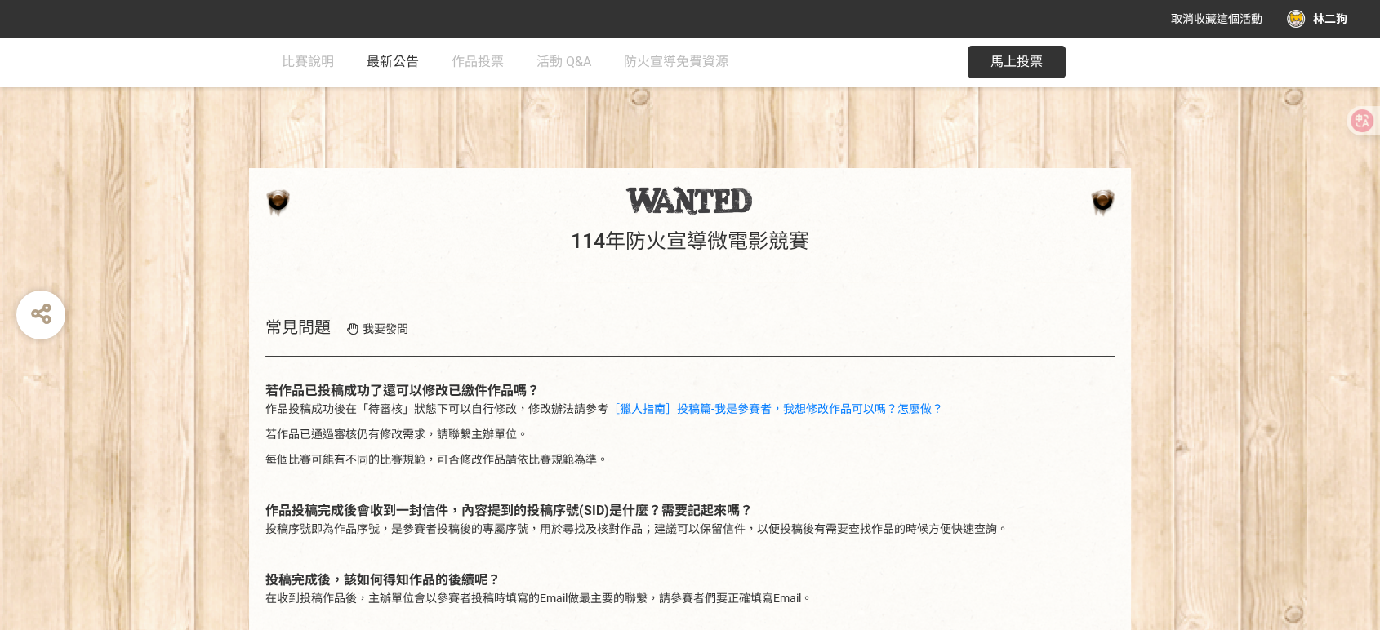
click at [379, 65] on span "最新公告" at bounding box center [393, 62] width 52 height 16
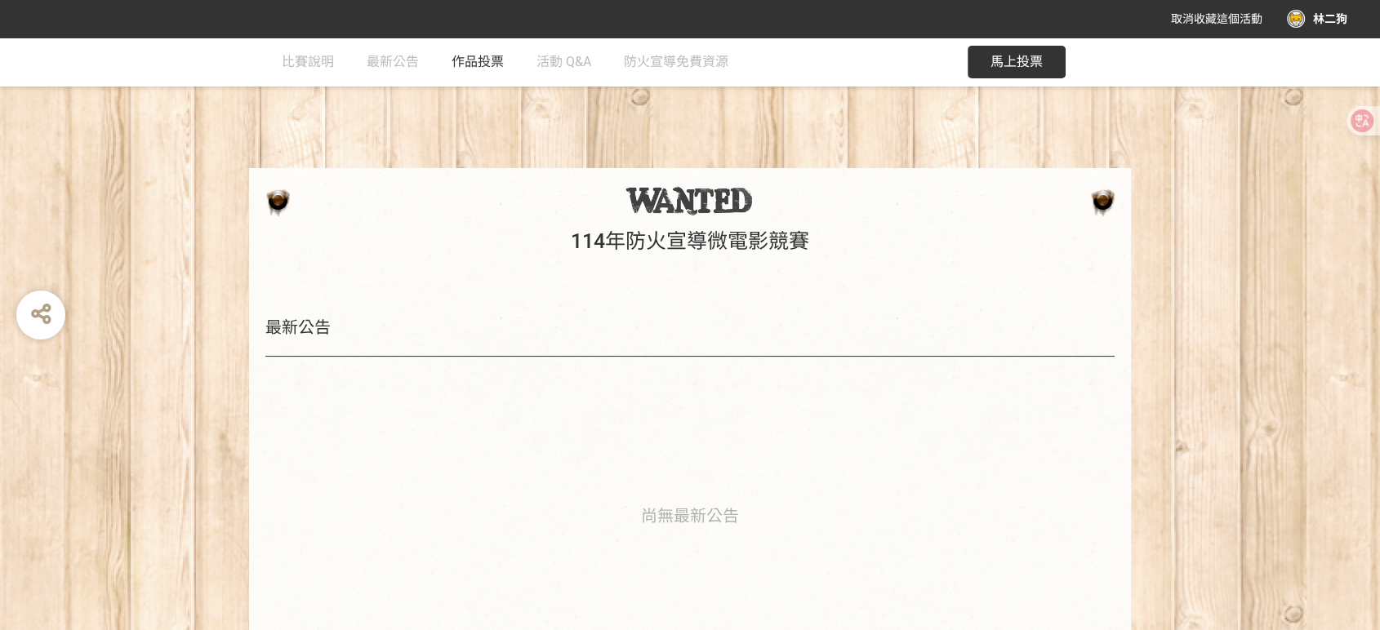
click at [491, 69] on span "作品投票" at bounding box center [478, 62] width 52 height 16
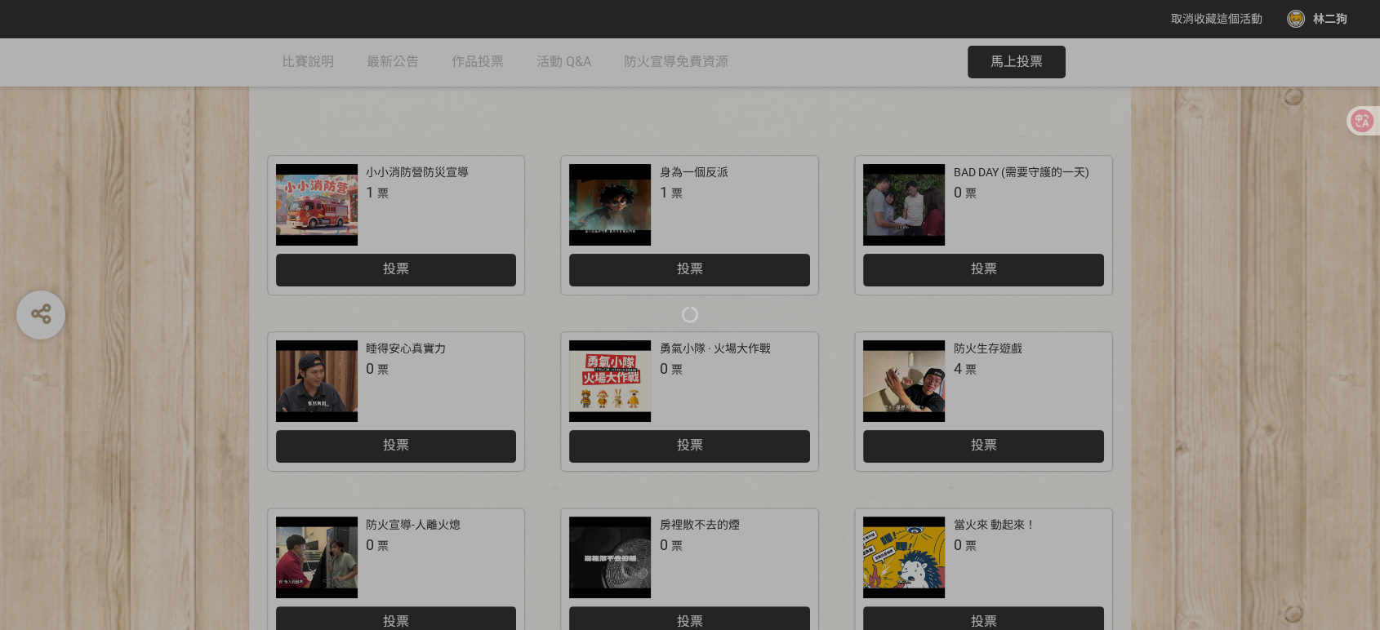
scroll to position [335, 0]
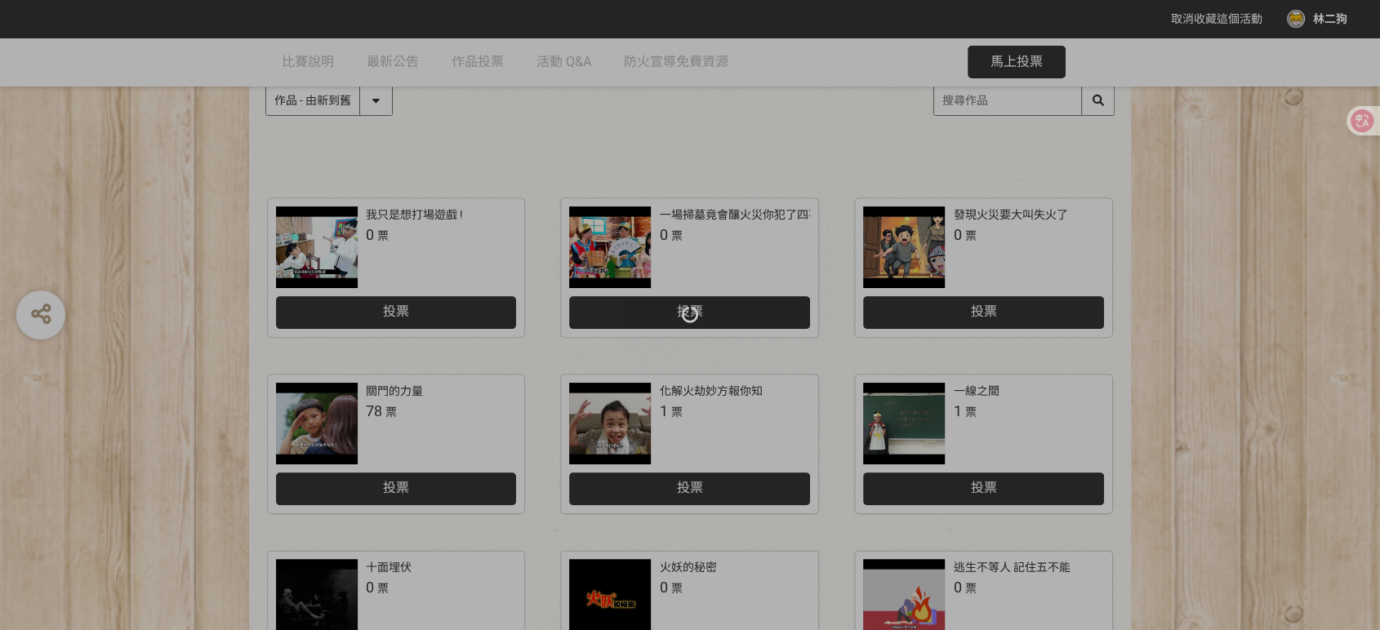
scroll to position [335, 0]
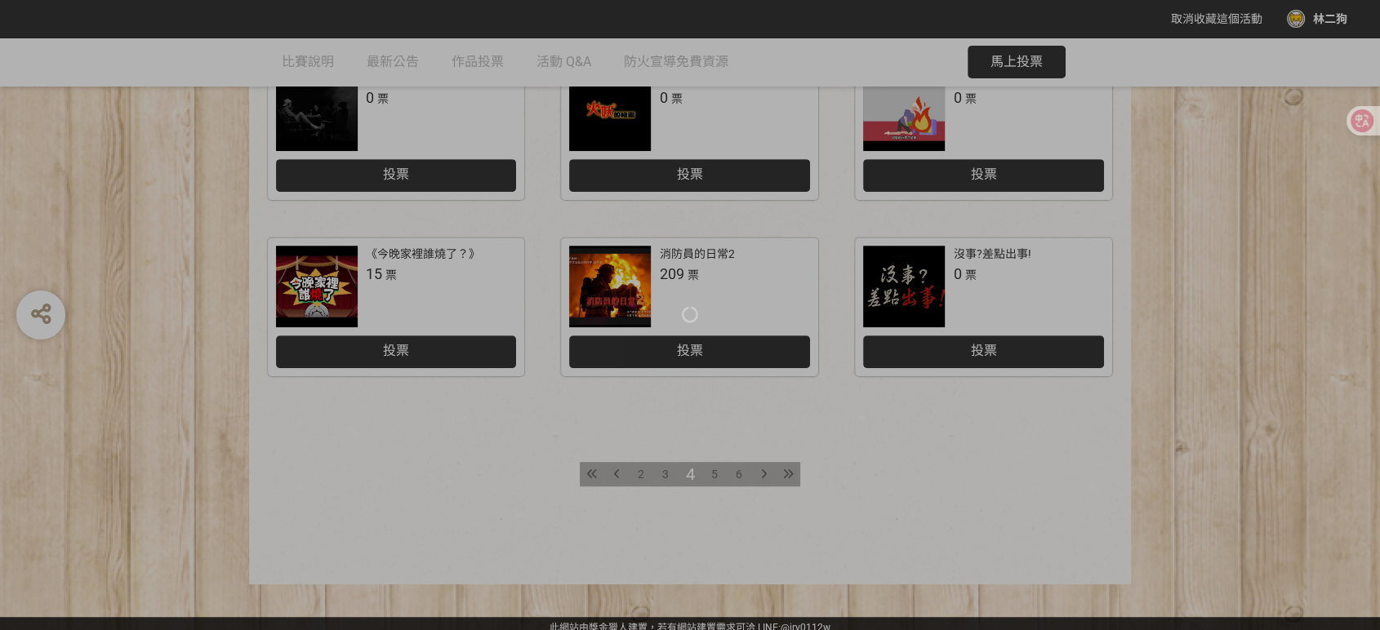
scroll to position [789, 0]
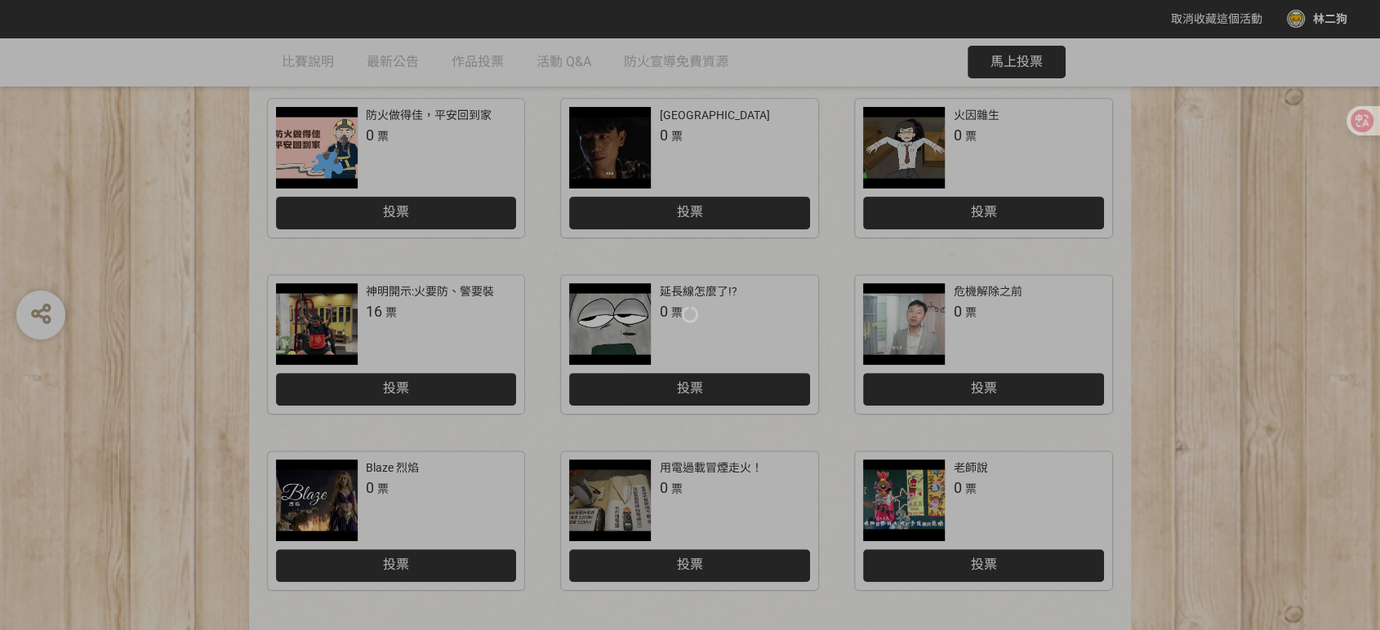
scroll to position [516, 0]
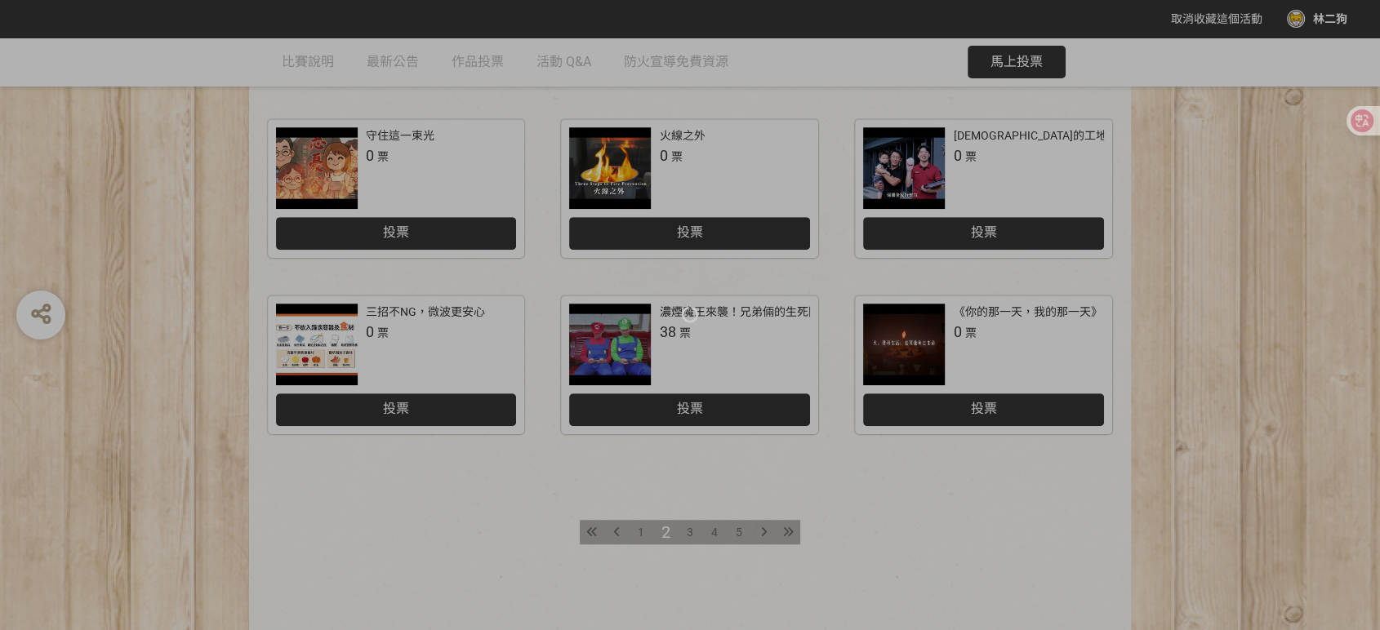
scroll to position [725, 0]
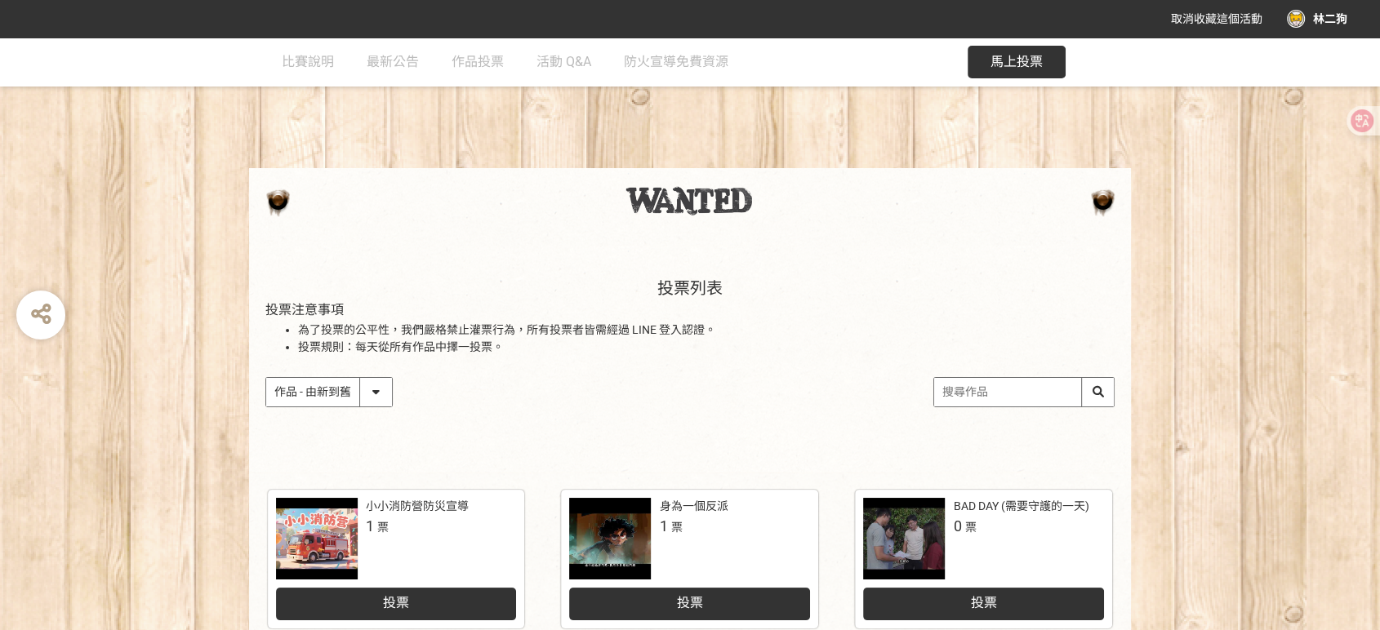
drag, startPoint x: 986, startPoint y: 372, endPoint x: 989, endPoint y: 386, distance: 14.3
click at [986, 373] on div "投票列表 投票注意事項 為了投票的公平性，我們嚴格禁止灌票行為，所有投票者皆需經過 LINE 登入認證。 投票規則：每天從所有作品中擇一投票。 作品 - 由新…" at bounding box center [690, 359] width 882 height 227
click at [990, 386] on input "search" at bounding box center [1024, 392] width 180 height 29
type input "ㄧ"
type input "ˋ"
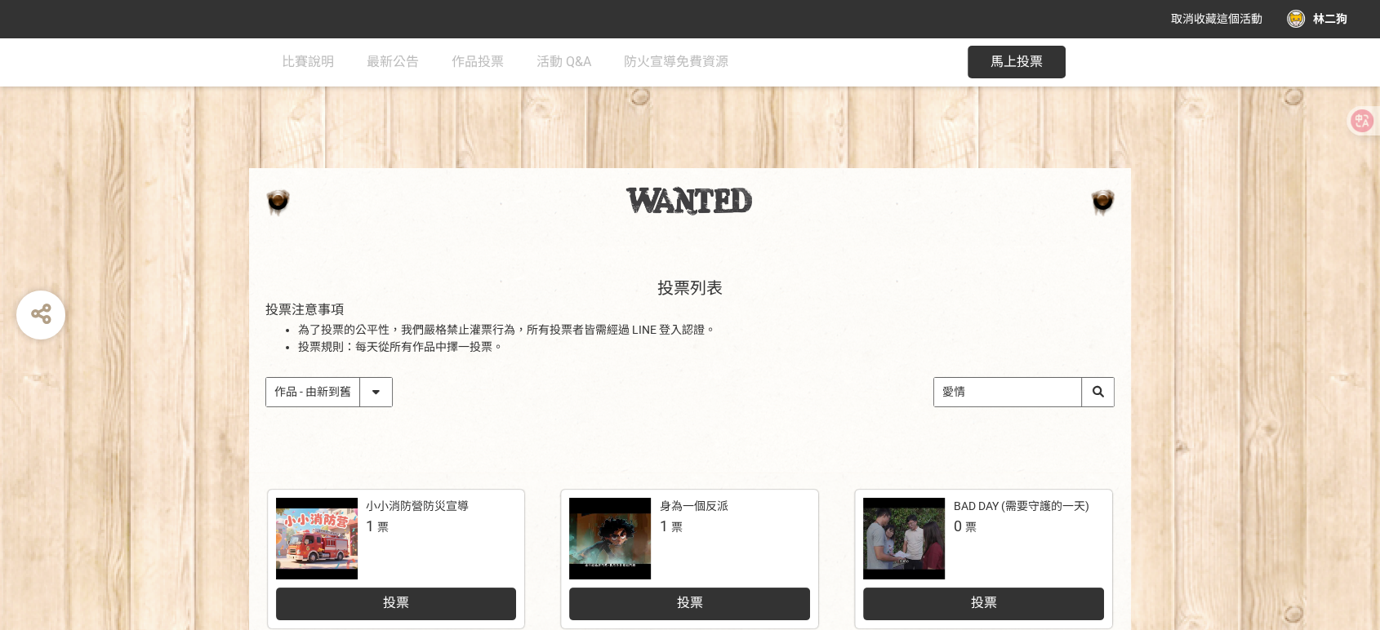
type input "愛情"
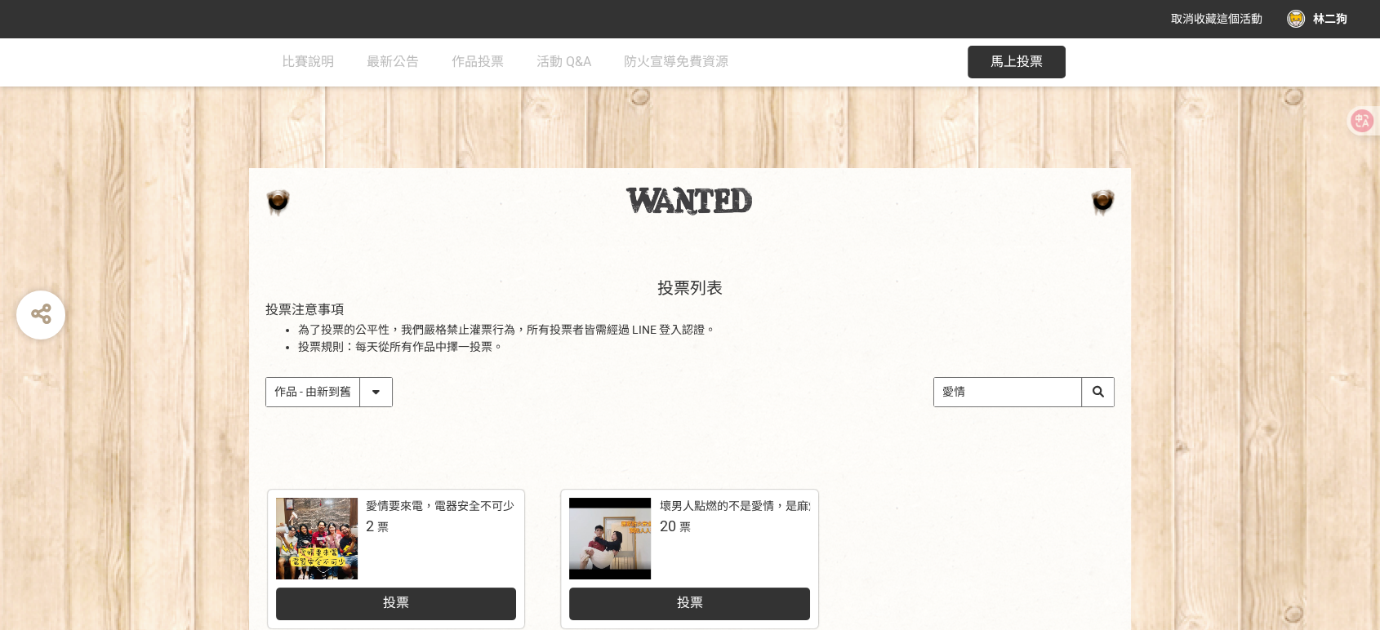
scroll to position [260, 0]
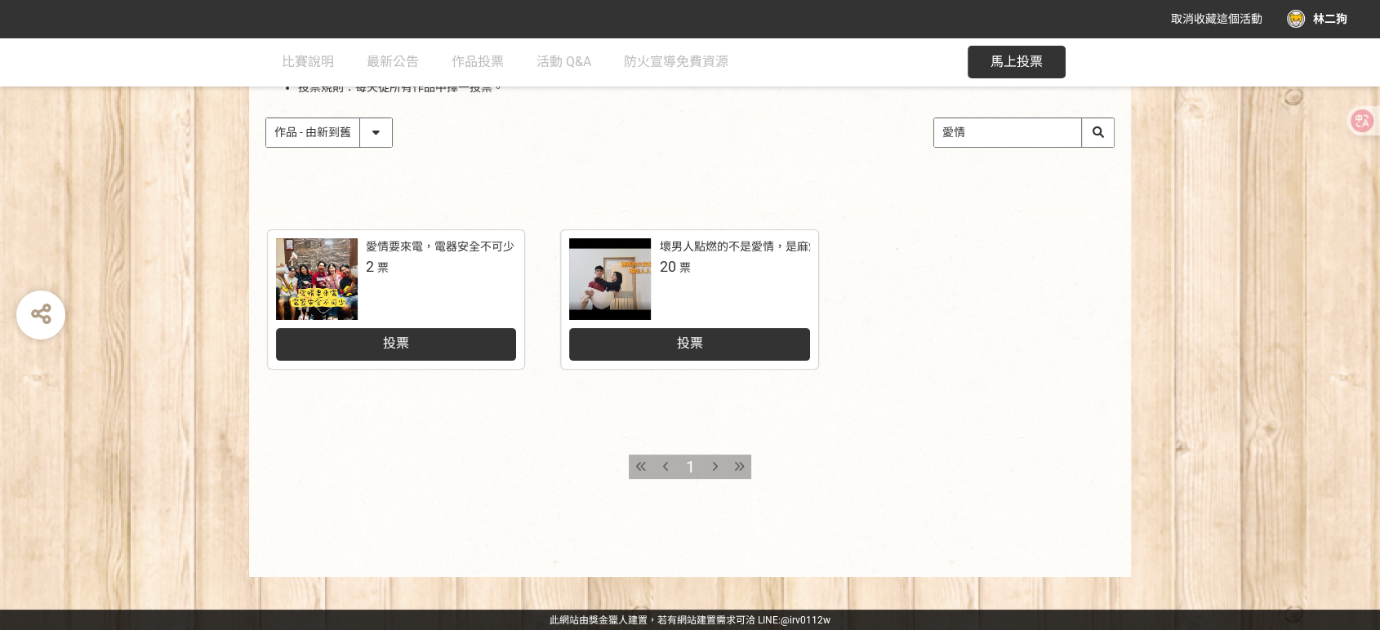
click at [380, 247] on div "投票列表 投票注意事項 為了投票的公平性，我們嚴格禁止灌票行為，所有投票者皆需經過 LINE 登入認證。 投票規則：每天從所有作品中擇一投票。 作品 - 由新…" at bounding box center [690, 177] width 1380 height 799
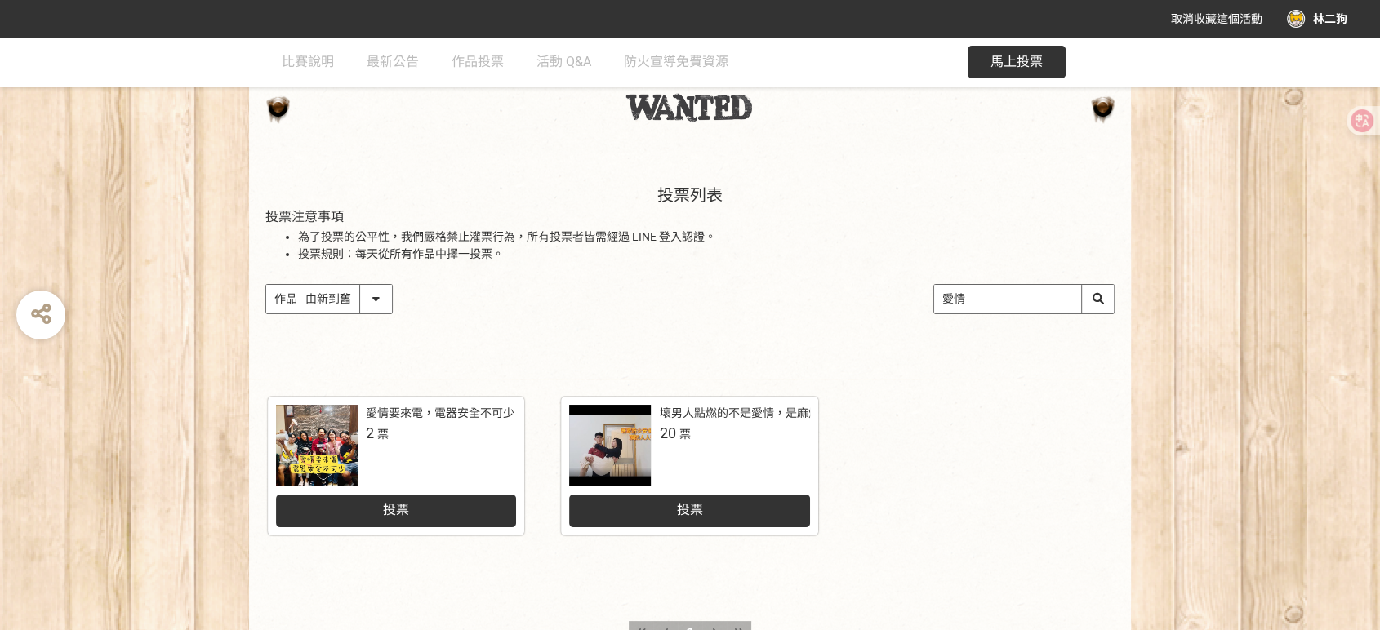
scroll to position [0, 0]
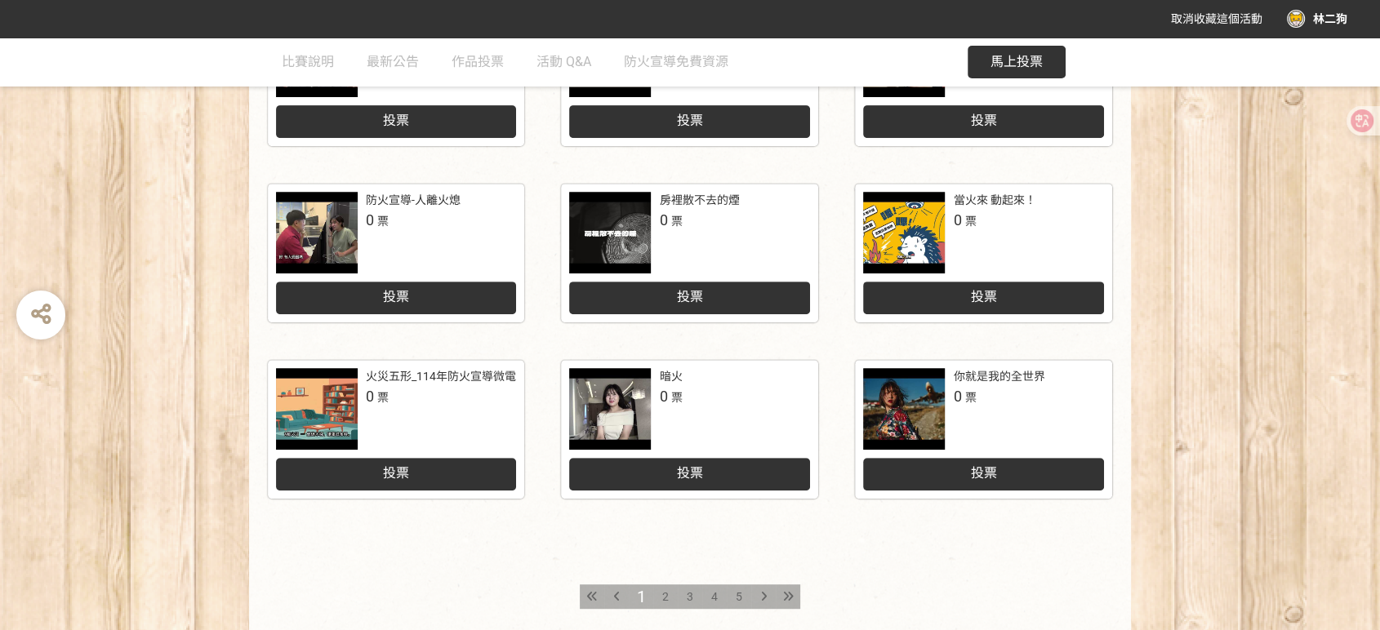
scroll to position [789, 0]
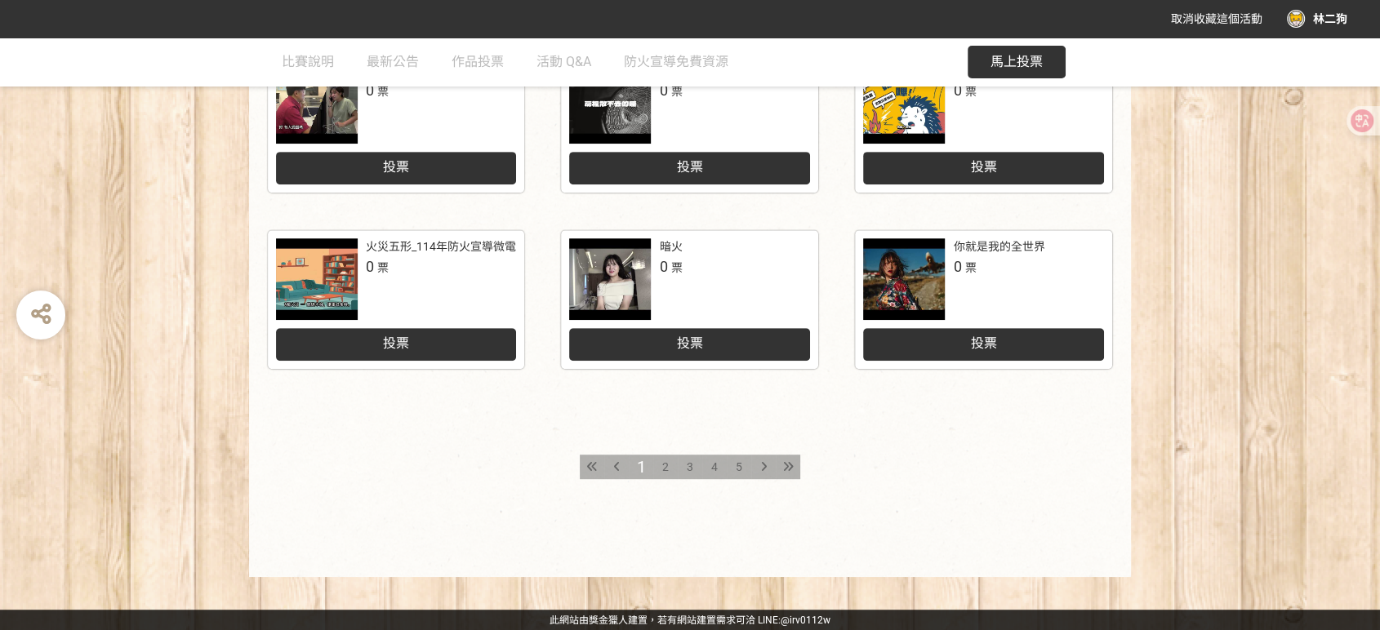
click at [598, 283] on div at bounding box center [610, 279] width 82 height 82
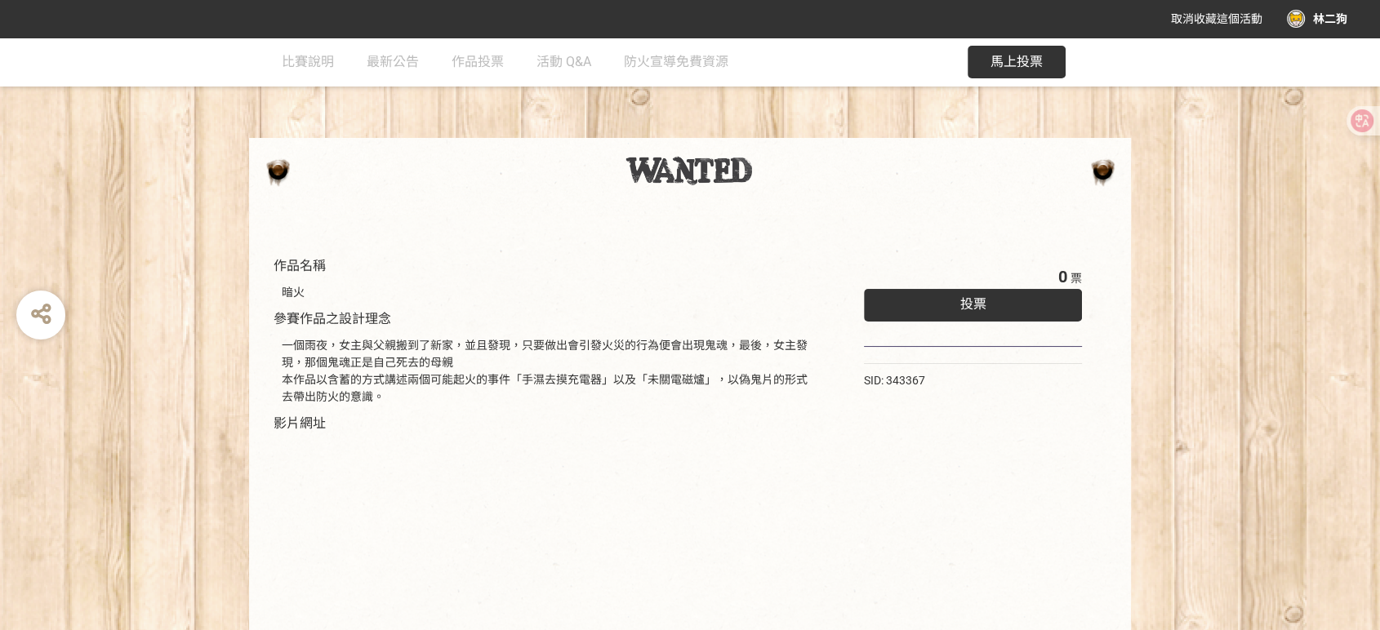
scroll to position [228, 0]
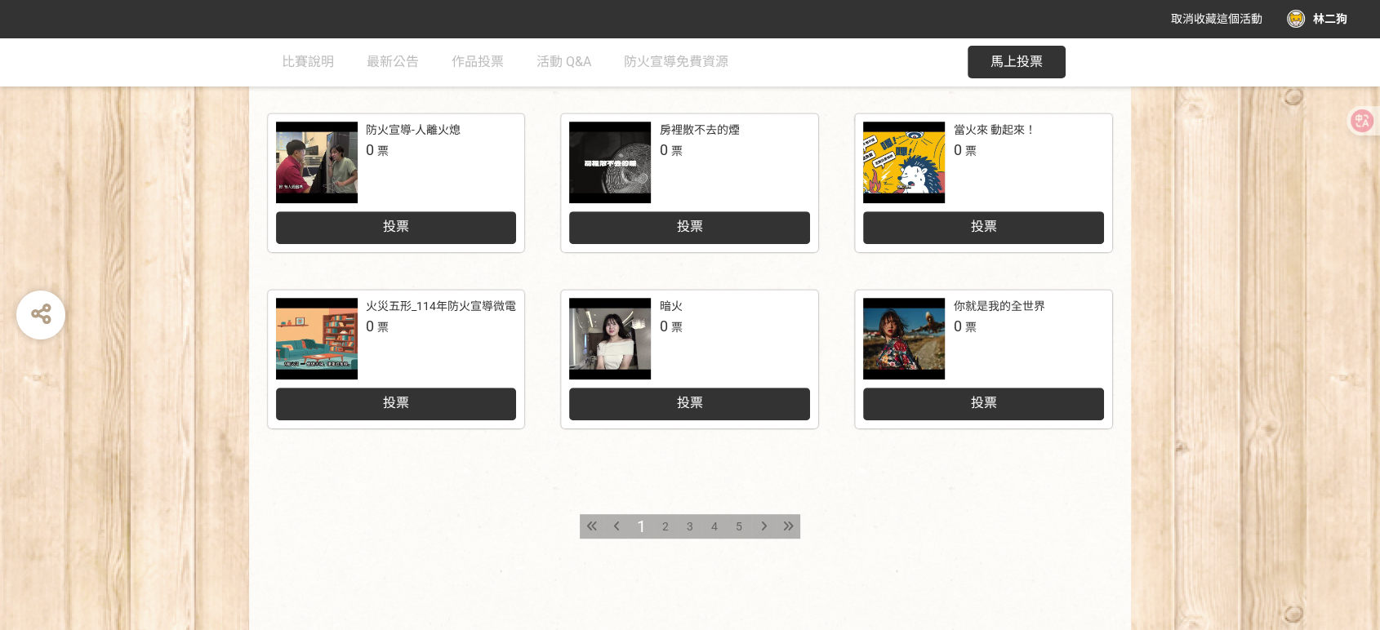
scroll to position [698, 0]
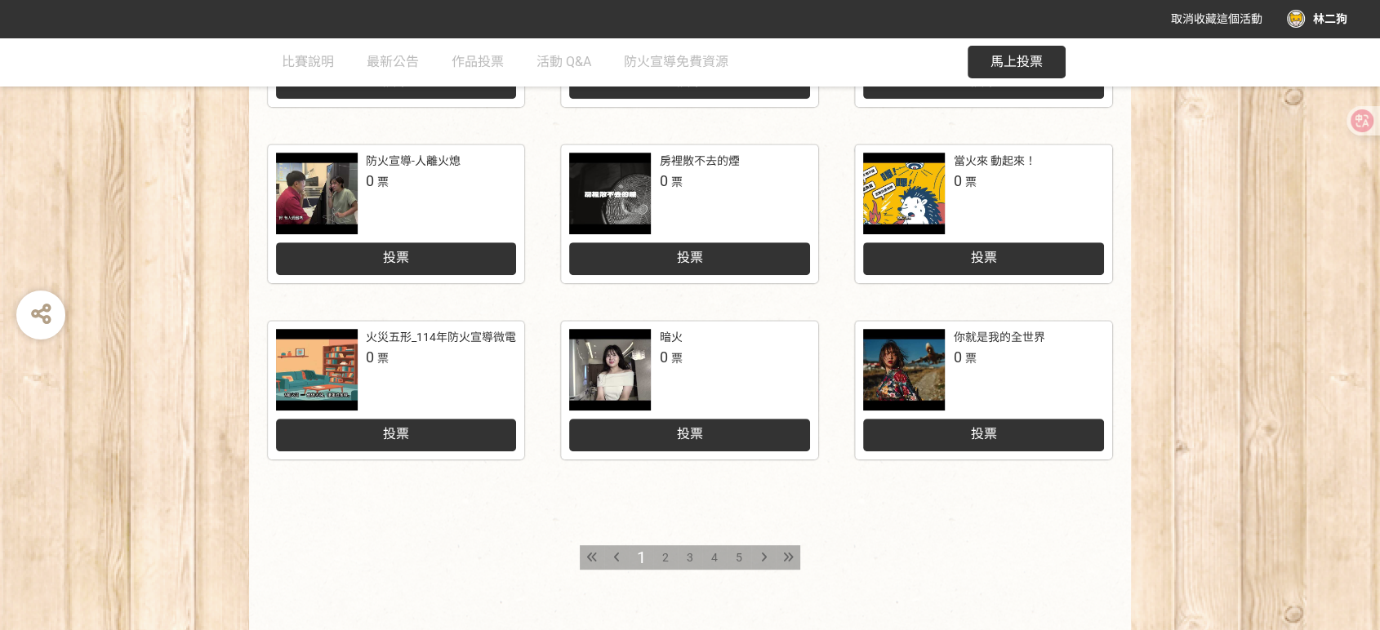
click at [880, 366] on div at bounding box center [904, 370] width 82 height 82
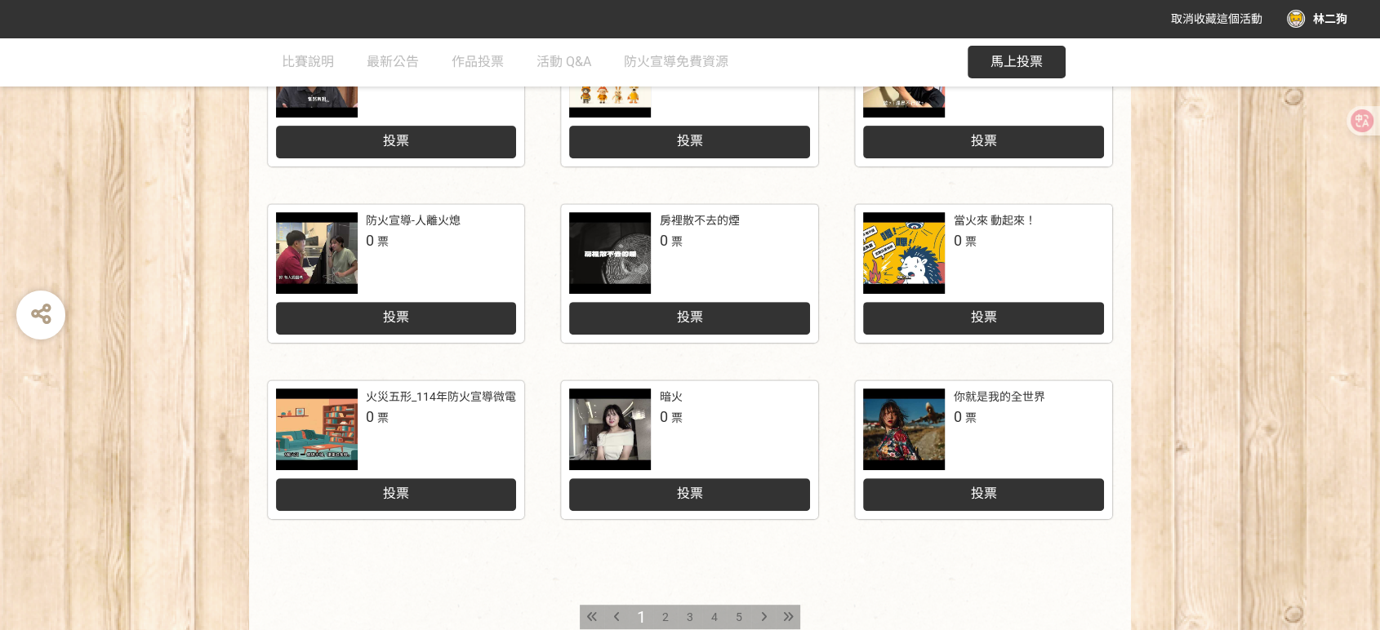
scroll to position [608, 0]
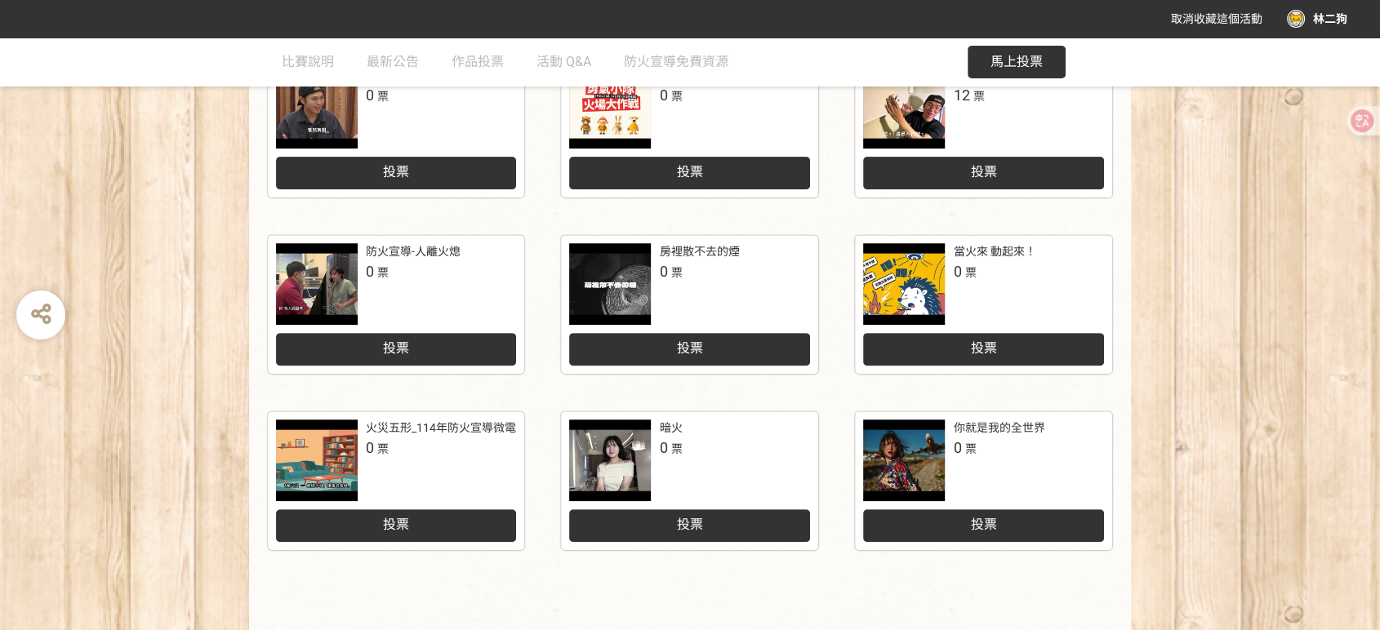
click at [309, 294] on div at bounding box center [317, 284] width 82 height 82
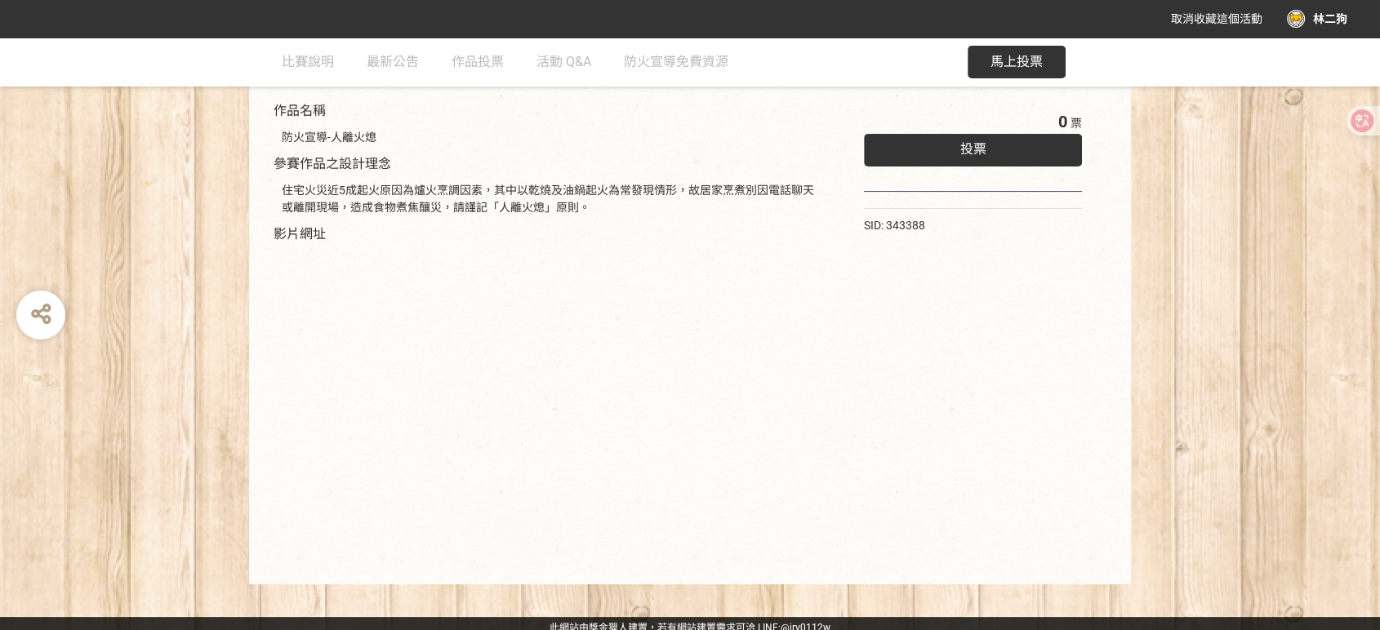
scroll to position [194, 0]
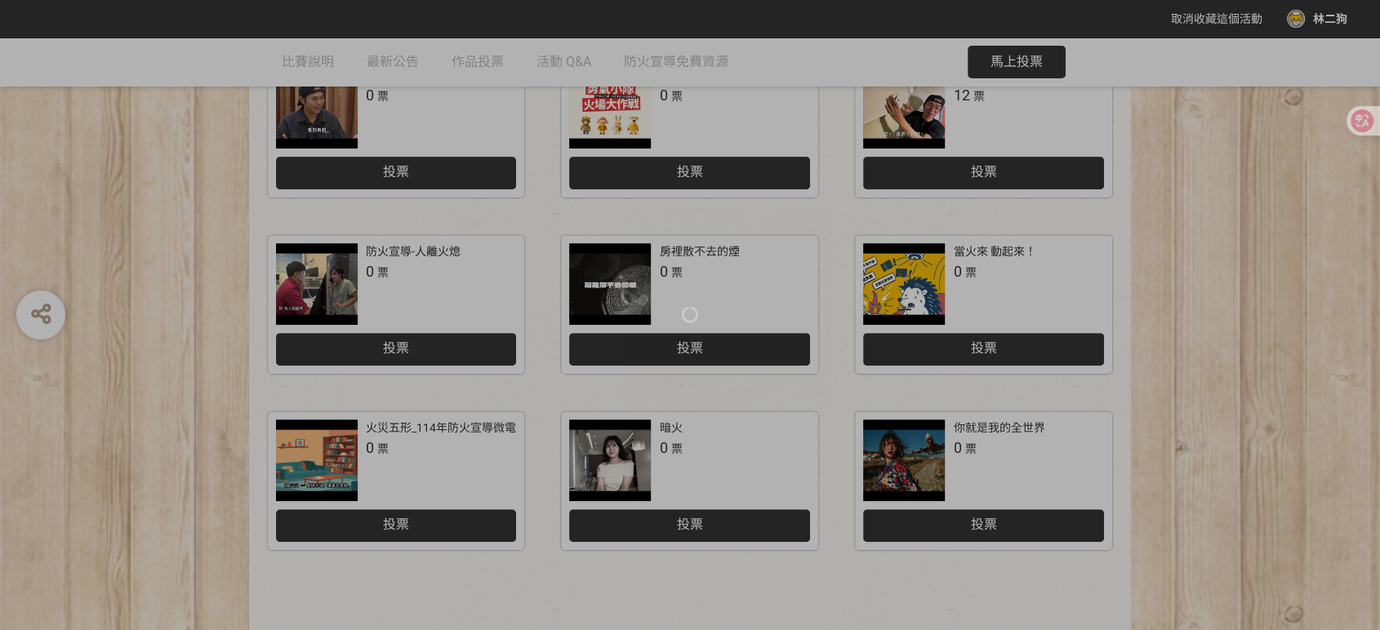
scroll to position [608, 0]
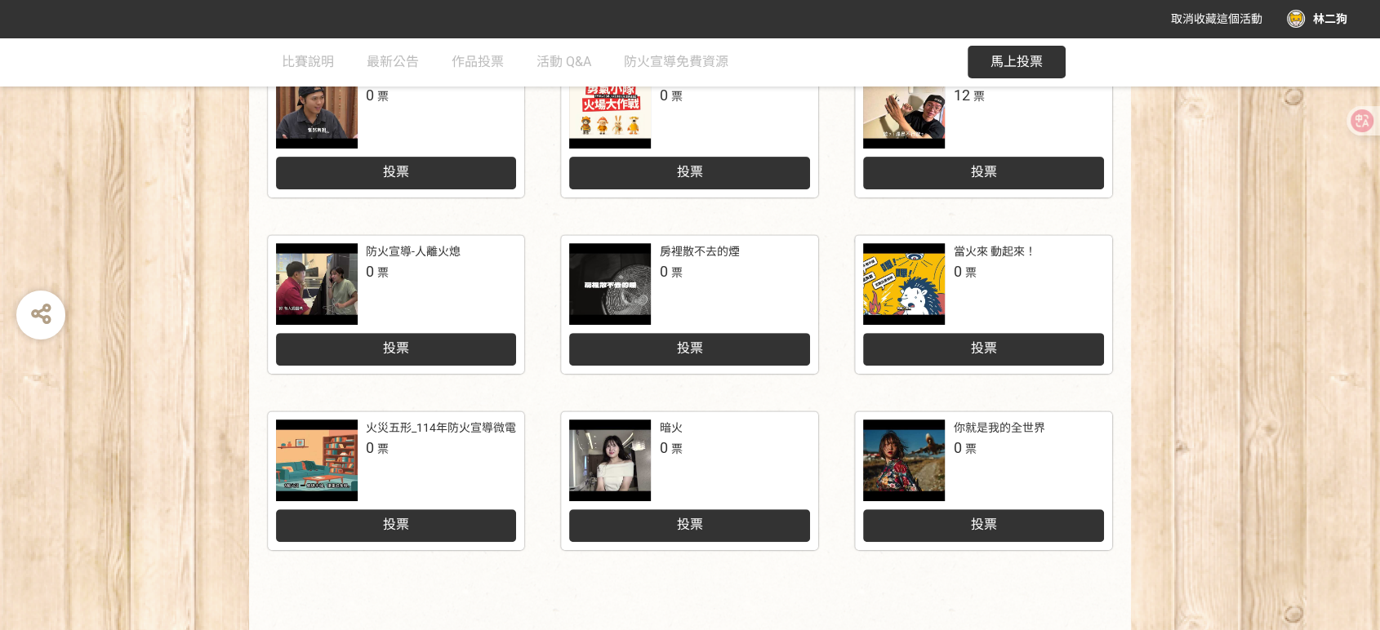
drag, startPoint x: 66, startPoint y: 532, endPoint x: 195, endPoint y: 490, distance: 135.6
click at [71, 531] on div "小小消防營防災宣導 1 票 投票 身為一個反派 1 票 投票 BAD DAY (需要守護的一天) 0 票 投票 睡得安心真實力 0 票 投票 勇氣小隊 · 火…" at bounding box center [690, 311] width 1380 height 893
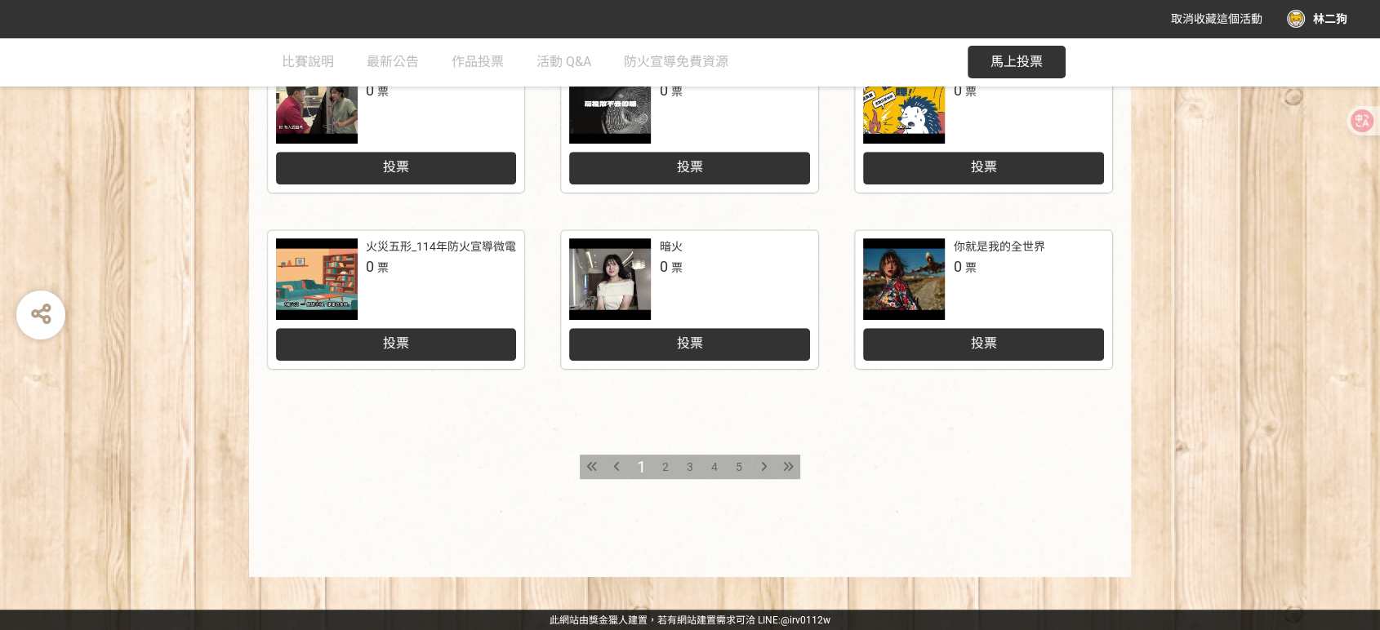
click at [738, 465] on span "5" at bounding box center [739, 467] width 7 height 13
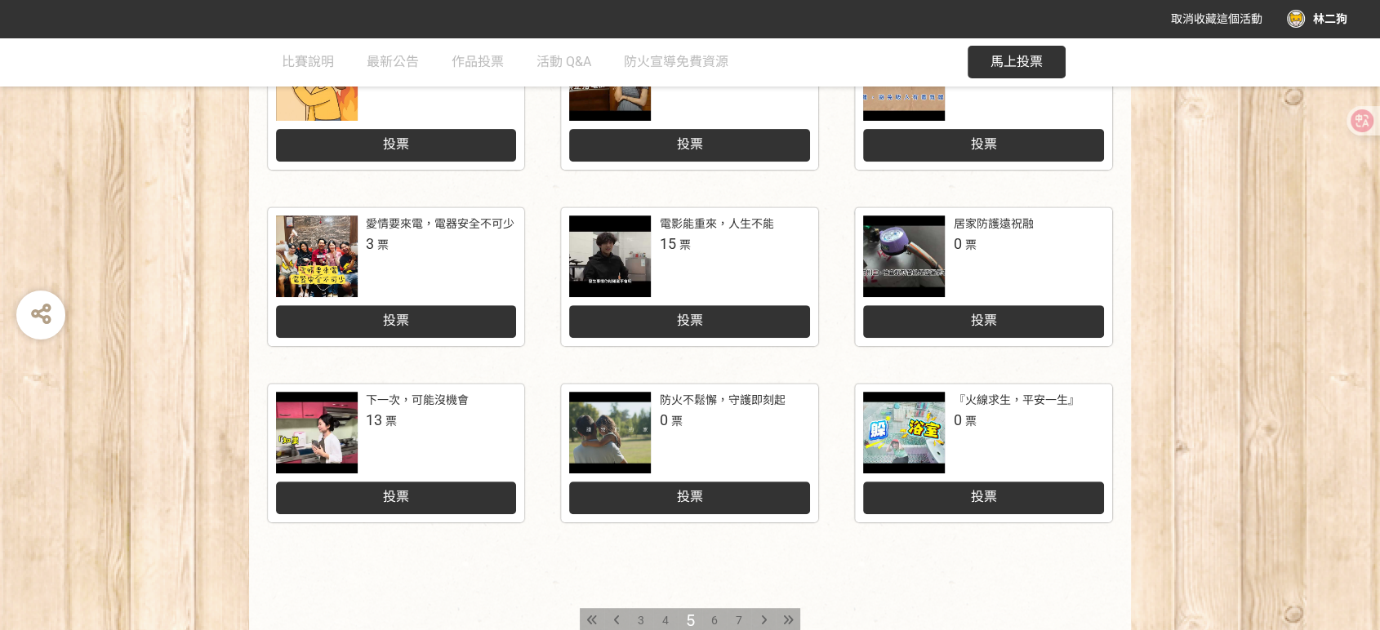
scroll to position [789, 0]
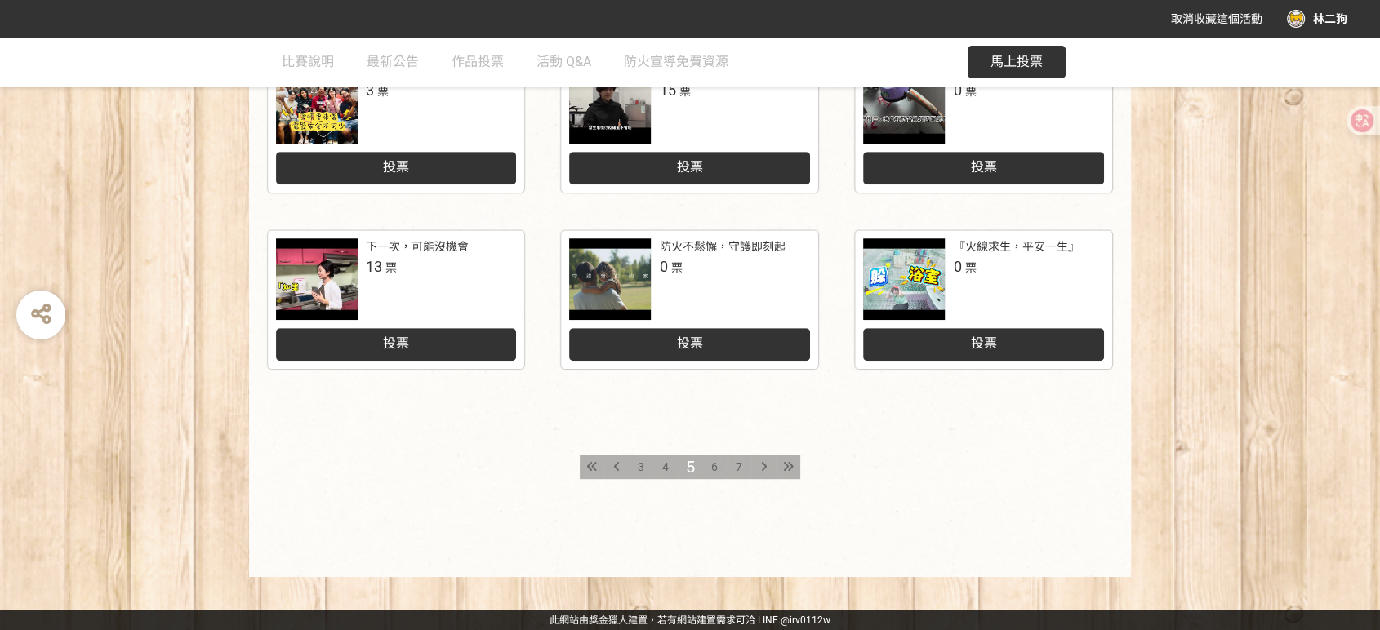
click at [744, 469] on div "7" at bounding box center [739, 467] width 24 height 24
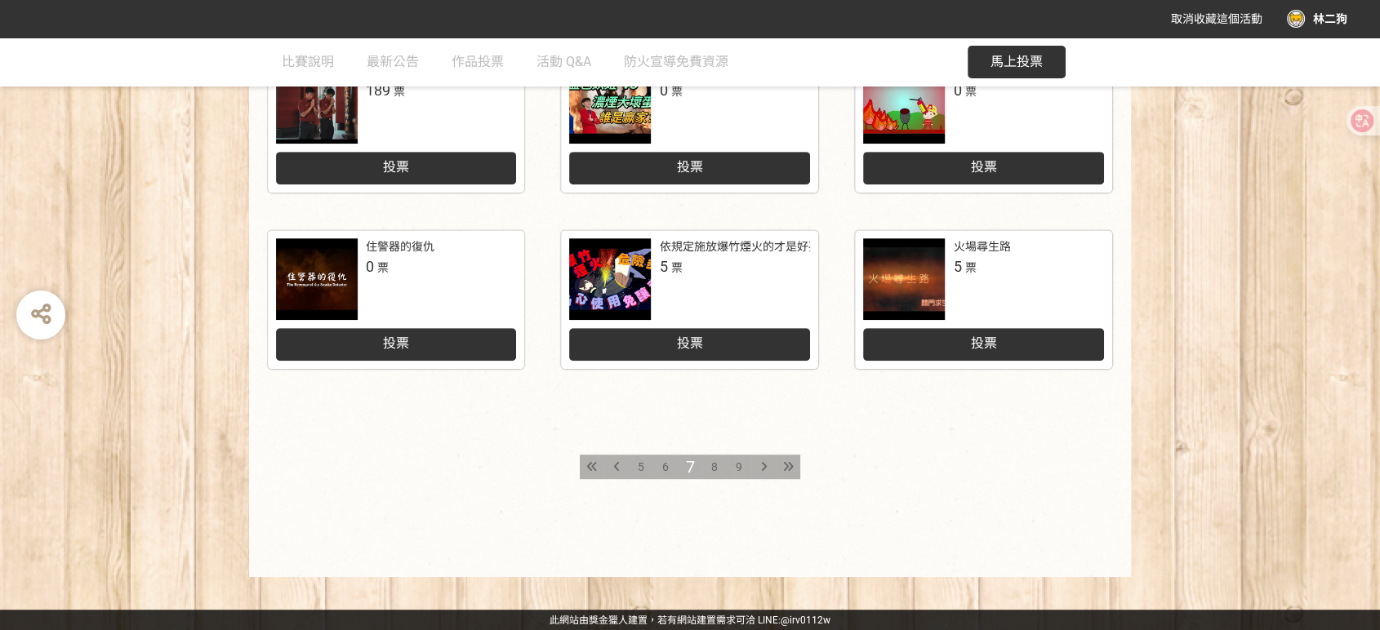
click at [741, 469] on span "9" at bounding box center [739, 467] width 7 height 13
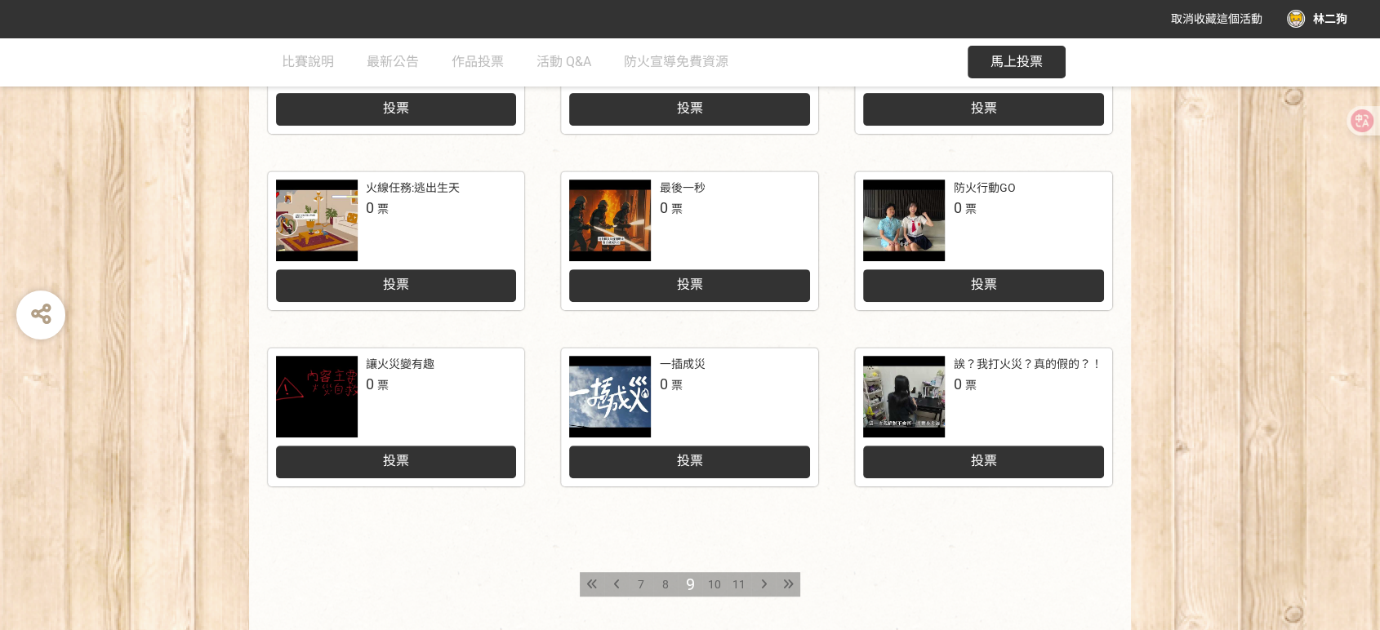
scroll to position [789, 0]
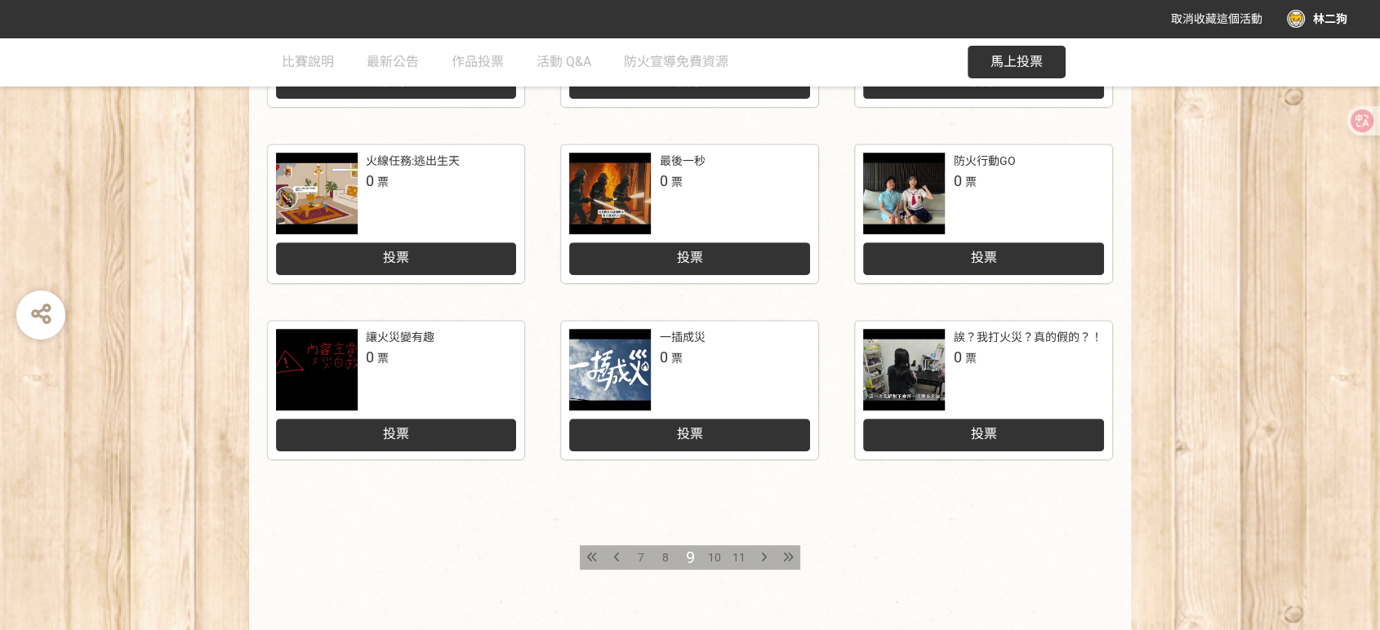
click at [741, 559] on span "11" at bounding box center [738, 557] width 13 height 13
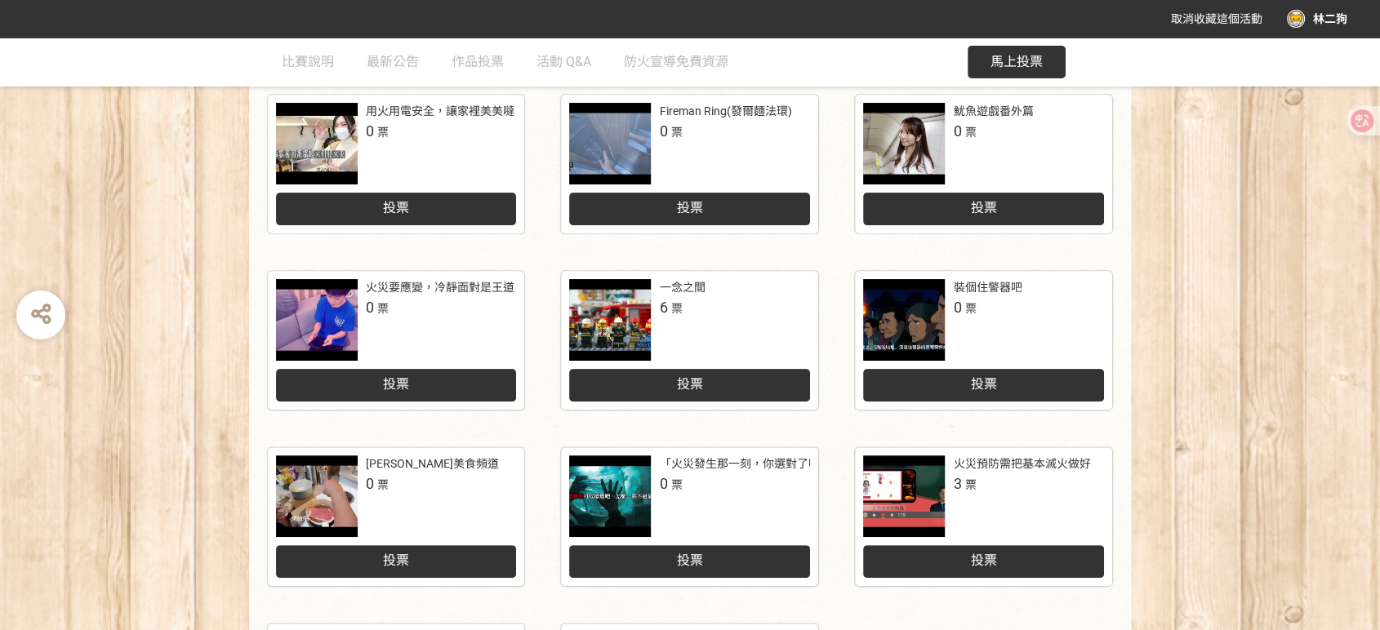
scroll to position [272, 0]
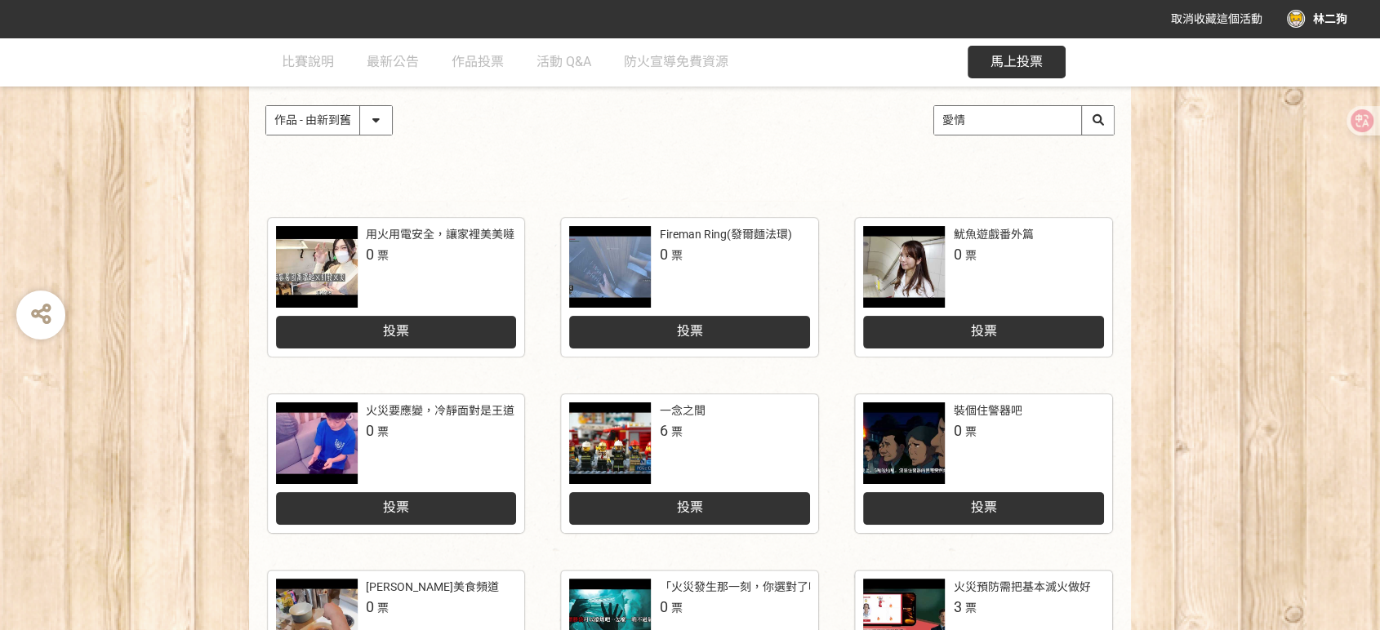
click at [600, 270] on div at bounding box center [610, 267] width 82 height 82
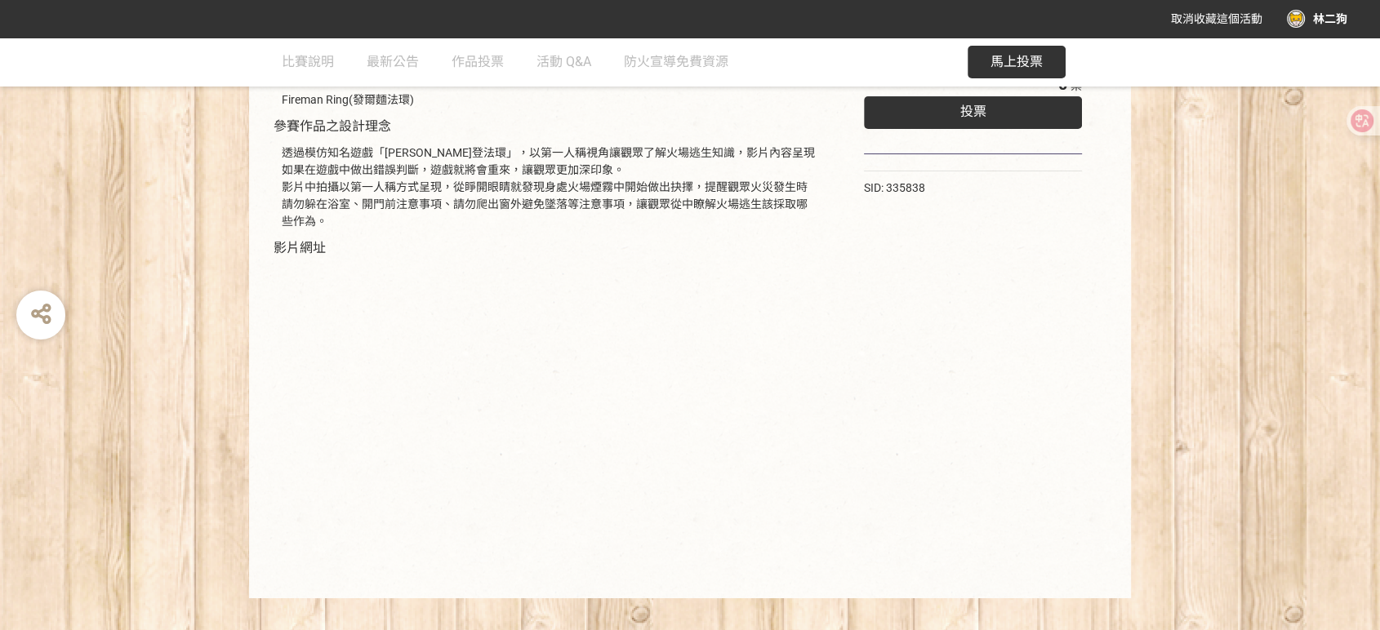
scroll to position [245, 0]
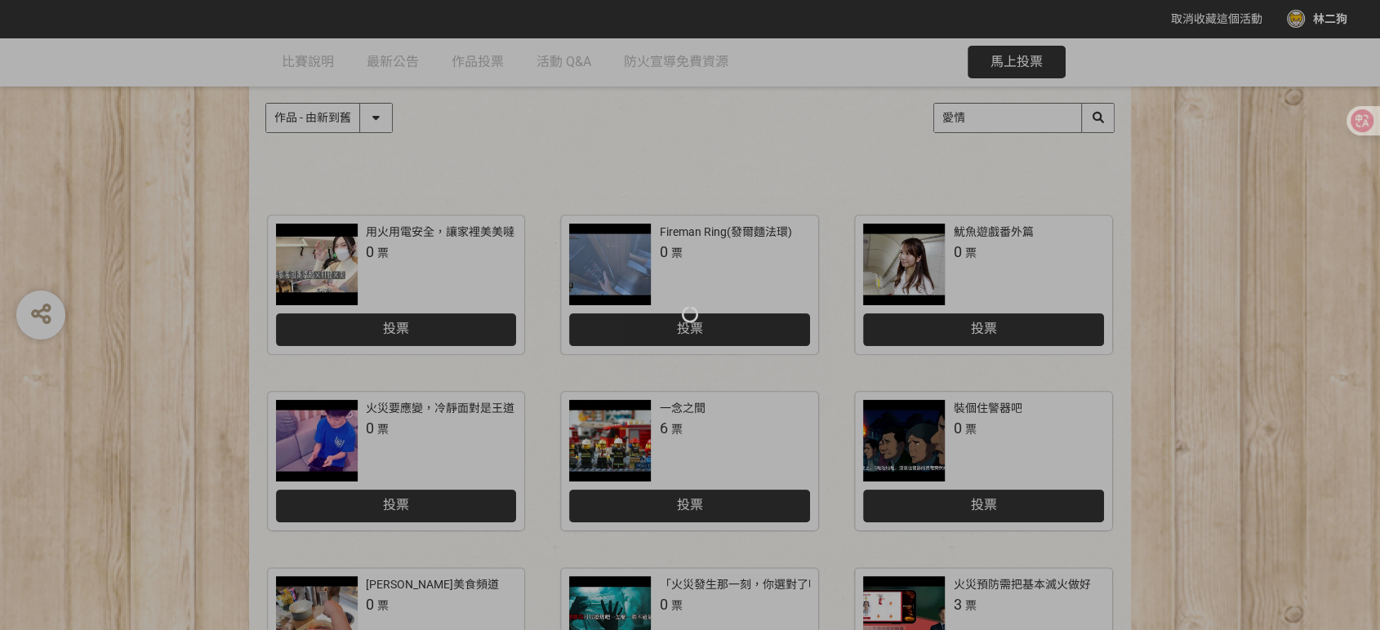
scroll to position [272, 0]
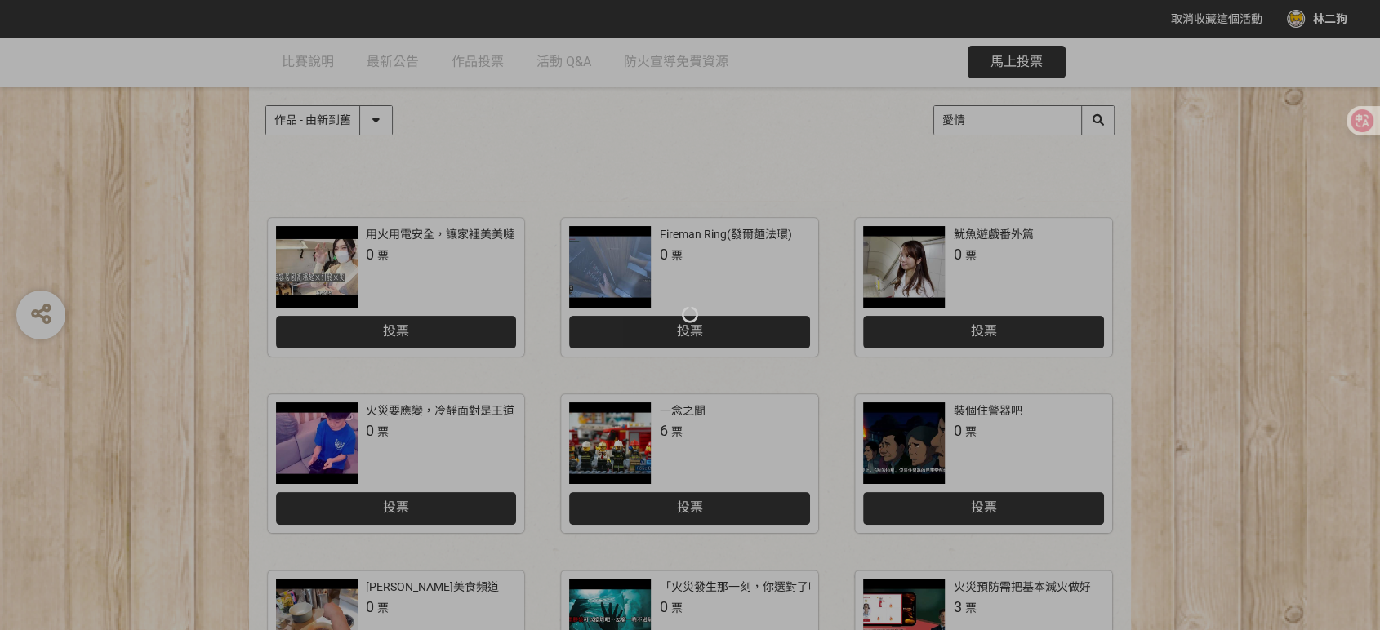
click at [915, 269] on div at bounding box center [690, 315] width 1380 height 630
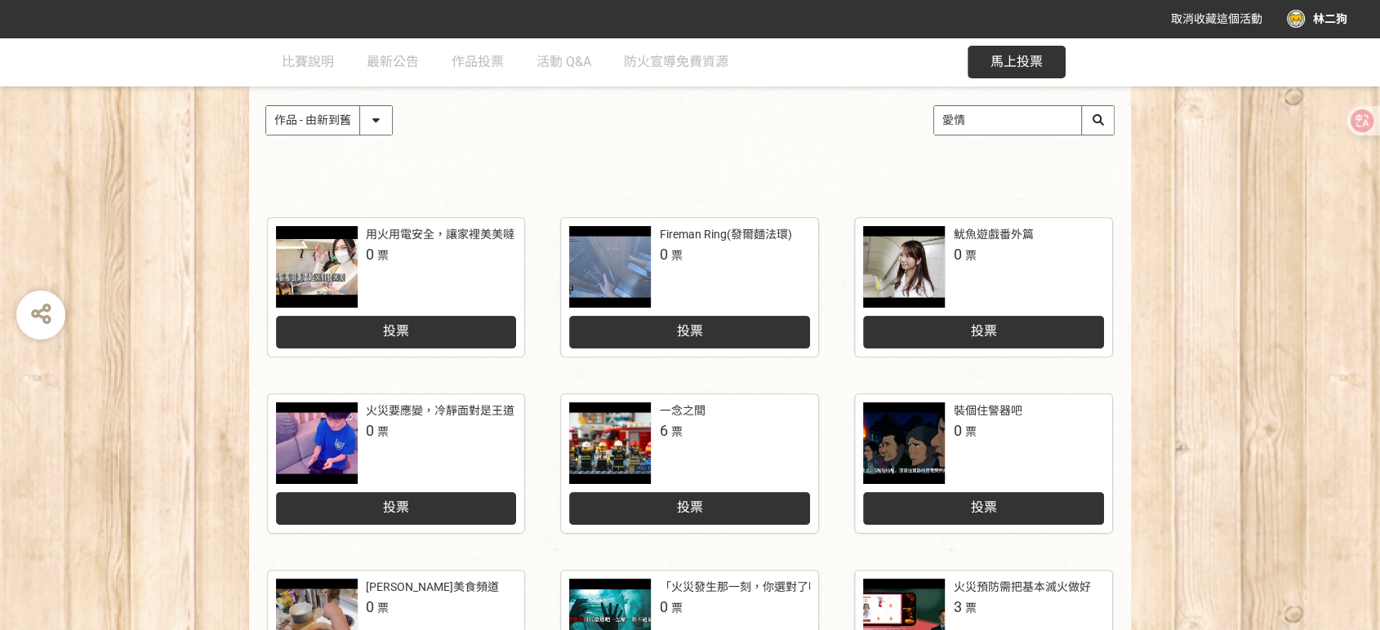
click at [933, 269] on div at bounding box center [904, 267] width 82 height 82
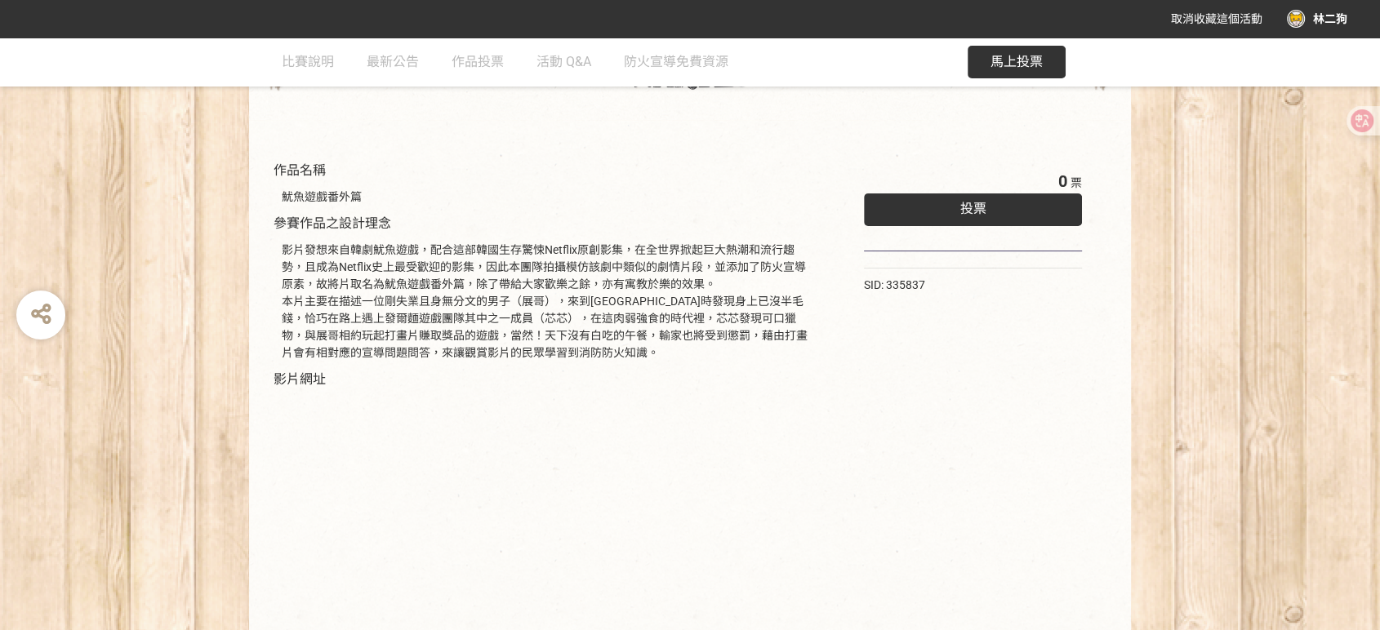
scroll to position [279, 0]
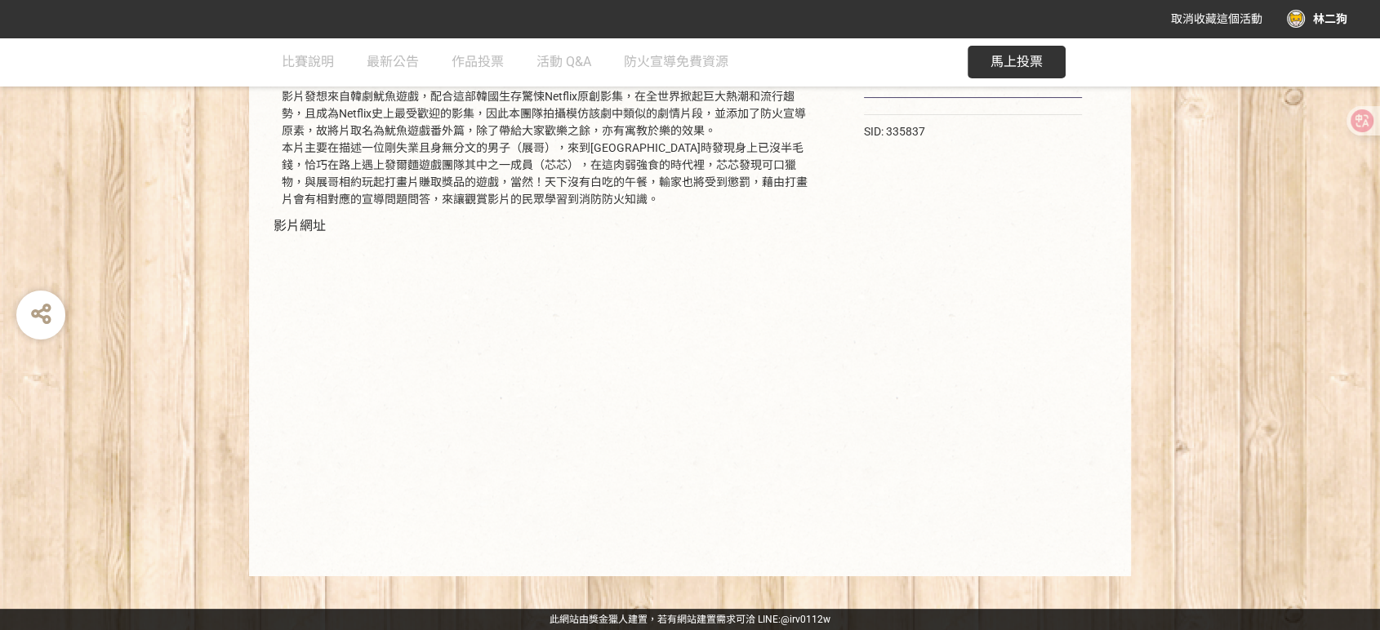
drag, startPoint x: 1194, startPoint y: 577, endPoint x: 1125, endPoint y: 573, distance: 68.7
click at [1193, 577] on div at bounding box center [690, 353] width 1380 height 630
click at [1124, 572] on div "作品名稱 魷魚遊戲番外篇 參賽作品之設計理念 影片發想來自韓劇魷魚遊戲，配合這部韓國生存驚悚Netflix原創影集，在全世界掀起巨大熱潮和流行趨勢，且成為Ne…" at bounding box center [690, 272] width 882 height 610
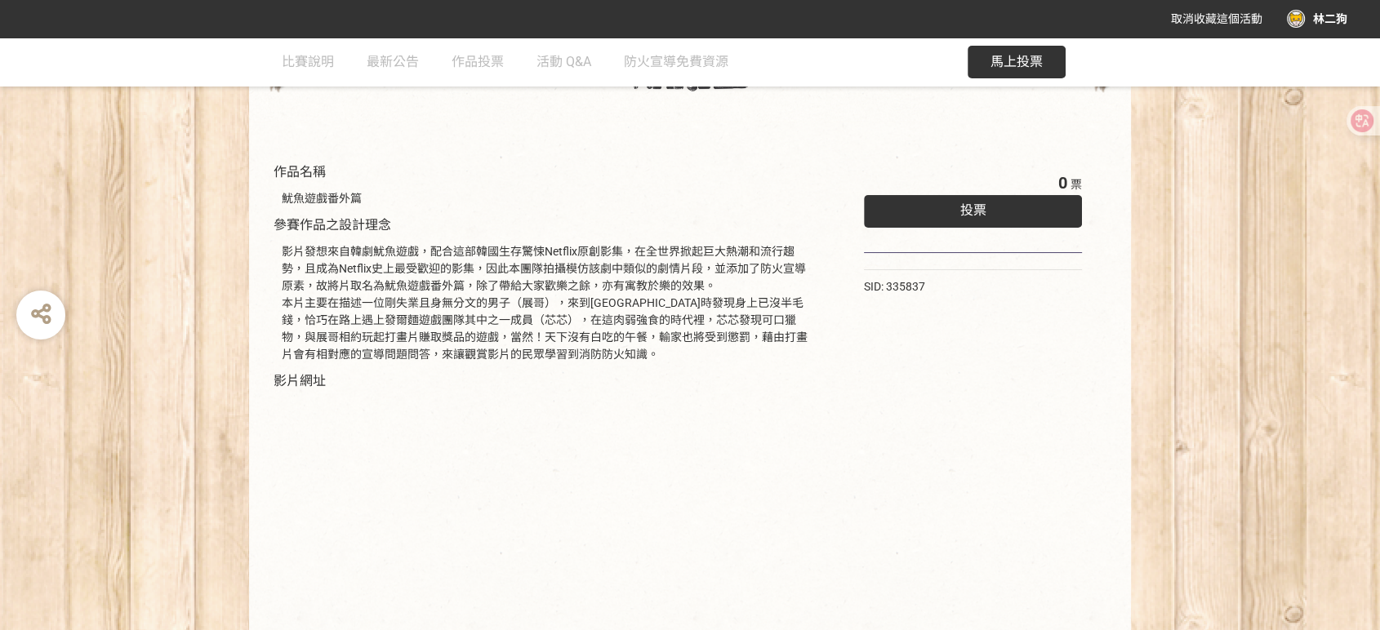
scroll to position [0, 0]
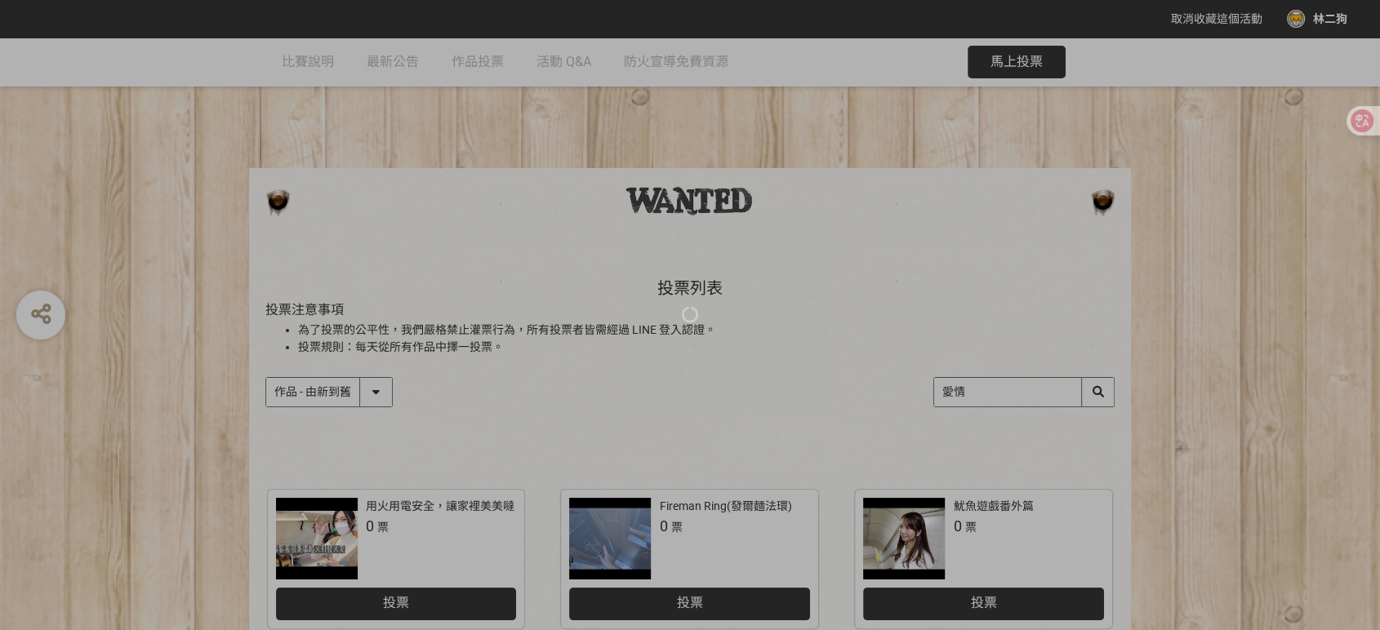
click at [1032, 396] on div at bounding box center [690, 315] width 1380 height 630
